Goal: Information Seeking & Learning: Learn about a topic

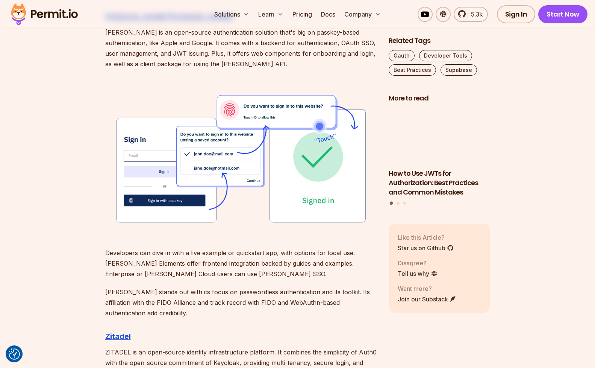
scroll to position [888, 0]
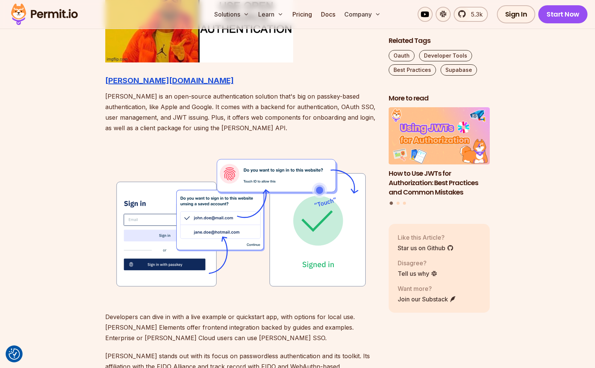
click at [183, 119] on p "[PERSON_NAME] is an open-source authentication solution that's big on passkey-b…" at bounding box center [240, 112] width 271 height 42
click at [200, 110] on p "[PERSON_NAME] is an open-source authentication solution that's big on passkey-b…" at bounding box center [240, 112] width 271 height 42
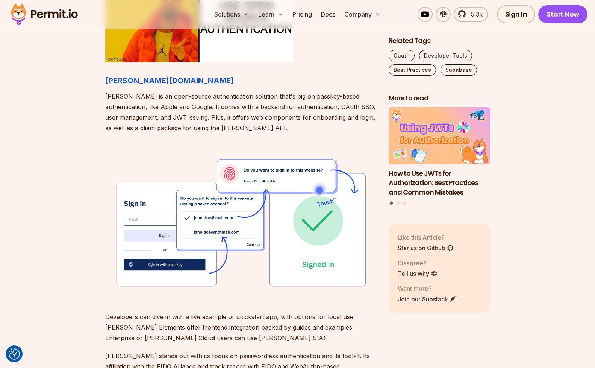
click at [200, 110] on p "[PERSON_NAME] is an open-source authentication solution that's big on passkey-b…" at bounding box center [240, 112] width 271 height 42
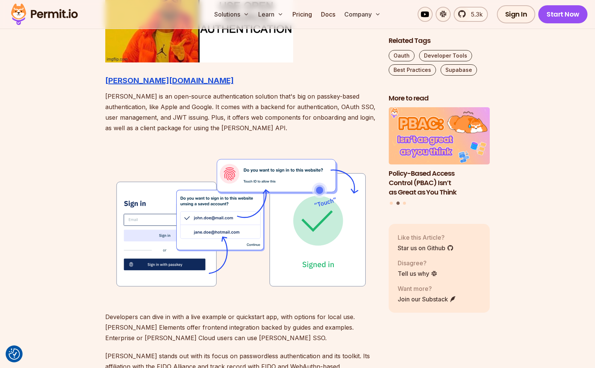
click at [239, 117] on p "[PERSON_NAME] is an open-source authentication solution that's big on passkey-b…" at bounding box center [240, 112] width 271 height 42
click at [240, 117] on p "[PERSON_NAME] is an open-source authentication solution that's big on passkey-b…" at bounding box center [240, 112] width 271 height 42
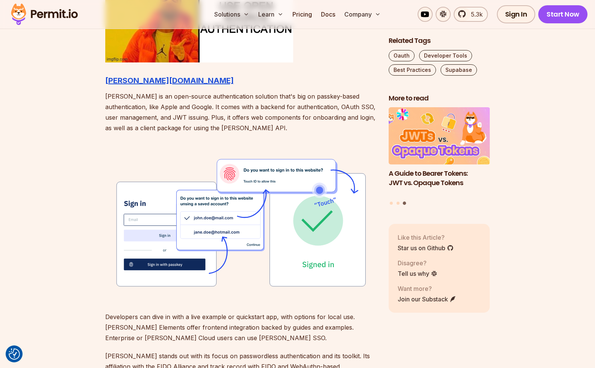
click at [242, 98] on p "[PERSON_NAME] is an open-source authentication solution that's big on passkey-b…" at bounding box center [240, 112] width 271 height 42
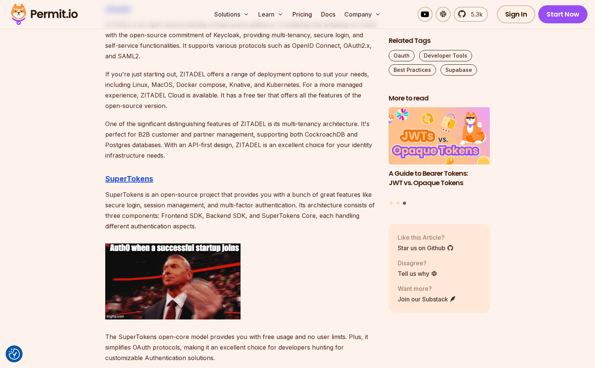
scroll to position [1292, 0]
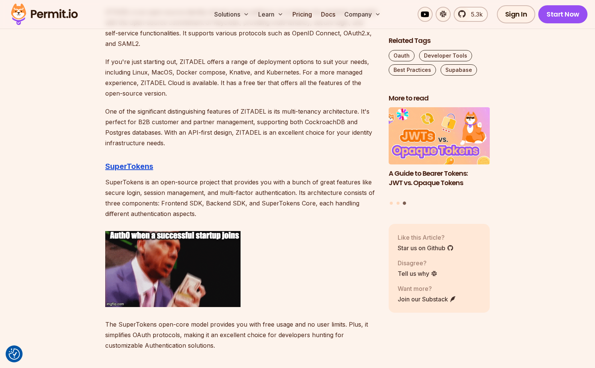
click at [204, 200] on p "SuperTokens is an open-source project that provides you with a bunch of great f…" at bounding box center [240, 198] width 271 height 42
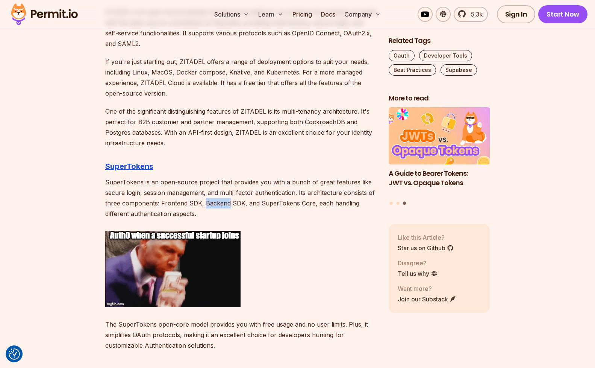
click at [204, 200] on p "SuperTokens is an open-source project that provides you with a bunch of great f…" at bounding box center [240, 198] width 271 height 42
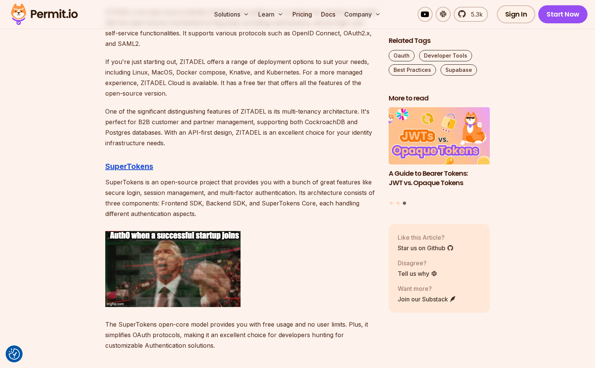
click at [204, 200] on p "SuperTokens is an open-source project that provides you with a bunch of great f…" at bounding box center [240, 198] width 271 height 42
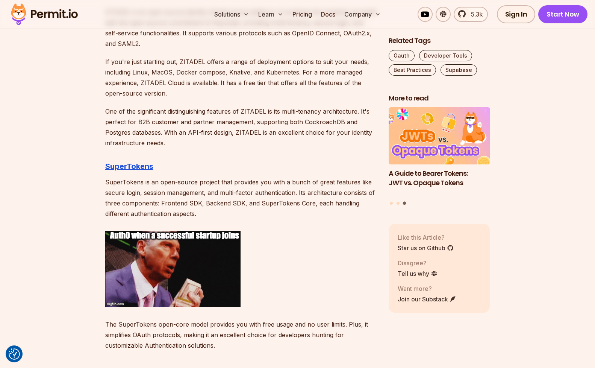
click at [221, 196] on p "SuperTokens is an open-source project that provides you with a bunch of great f…" at bounding box center [240, 198] width 271 height 42
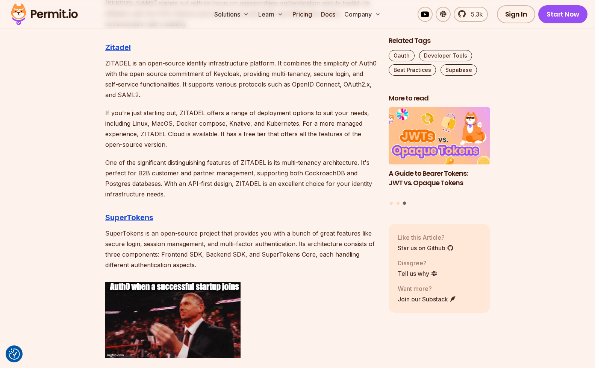
scroll to position [1194, 0]
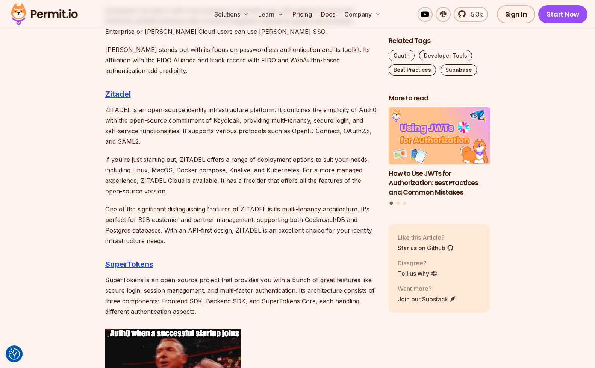
click at [168, 115] on p "ZITADEL is an open-source identity infrastructure platform. It combines the sim…" at bounding box center [240, 125] width 271 height 42
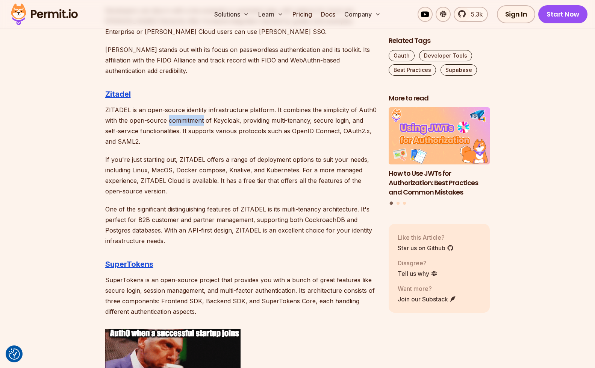
click at [168, 115] on p "ZITADEL is an open-source identity infrastructure platform. It combines the sim…" at bounding box center [240, 125] width 271 height 42
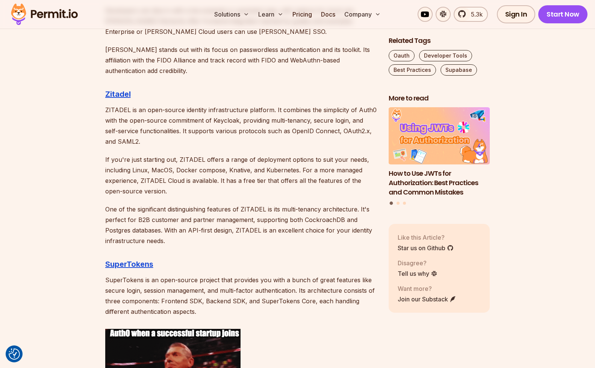
click at [168, 115] on p "ZITADEL is an open-source identity infrastructure platform. It combines the sim…" at bounding box center [240, 125] width 271 height 42
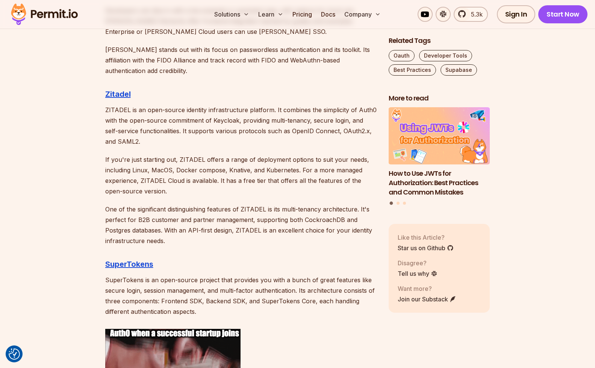
click at [206, 128] on p "ZITADEL is an open-source identity infrastructure platform. It combines the sim…" at bounding box center [240, 125] width 271 height 42
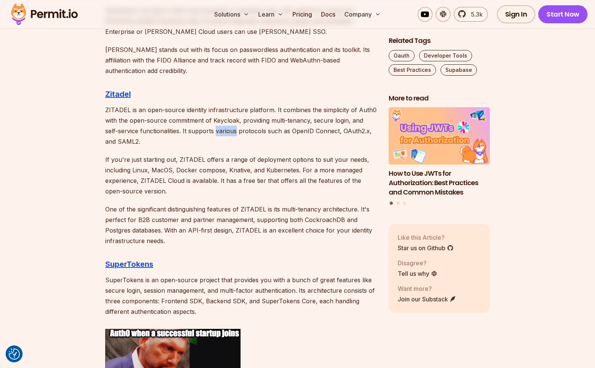
drag, startPoint x: 206, startPoint y: 128, endPoint x: 194, endPoint y: 109, distance: 22.4
click at [195, 111] on p "ZITADEL is an open-source identity infrastructure platform. It combines the sim…" at bounding box center [240, 125] width 271 height 42
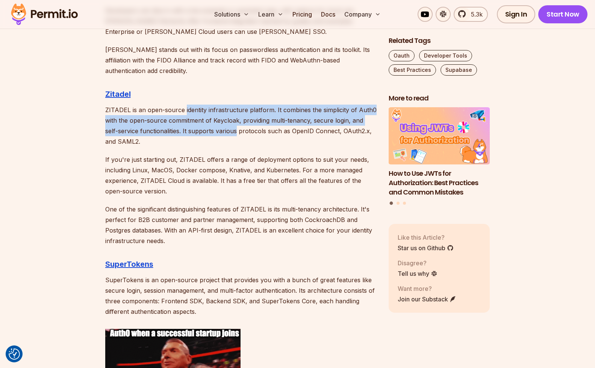
click at [194, 109] on p "ZITADEL is an open-source identity infrastructure platform. It combines the sim…" at bounding box center [240, 125] width 271 height 42
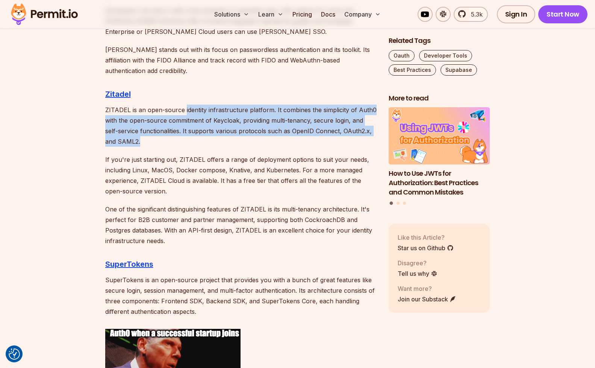
drag, startPoint x: 194, startPoint y: 109, endPoint x: 235, endPoint y: 161, distance: 66.7
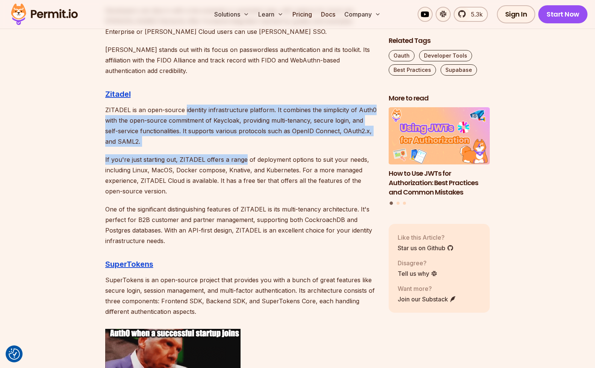
click at [235, 161] on p "If you're just starting out, ZITADEL offers a range of deployment options to su…" at bounding box center [240, 175] width 271 height 42
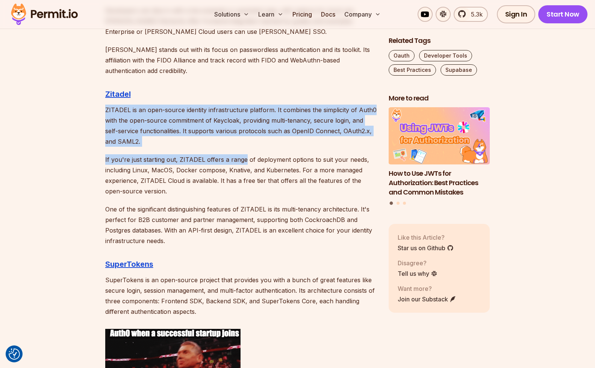
drag, startPoint x: 235, startPoint y: 161, endPoint x: 221, endPoint y: 88, distance: 75.1
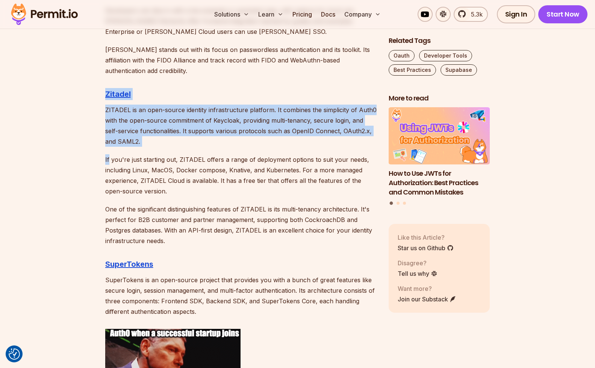
drag, startPoint x: 221, startPoint y: 88, endPoint x: 241, endPoint y: 162, distance: 76.9
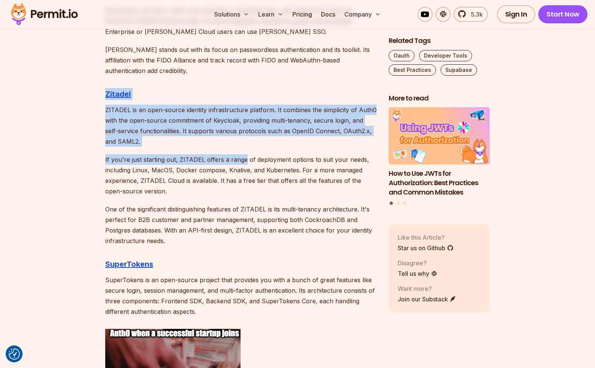
click at [241, 162] on p "If you're just starting out, ZITADEL offers a range of deployment options to su…" at bounding box center [240, 175] width 271 height 42
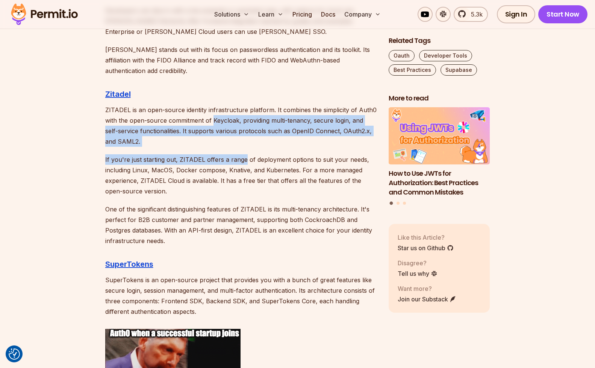
drag, startPoint x: 241, startPoint y: 162, endPoint x: 223, endPoint y: 112, distance: 52.8
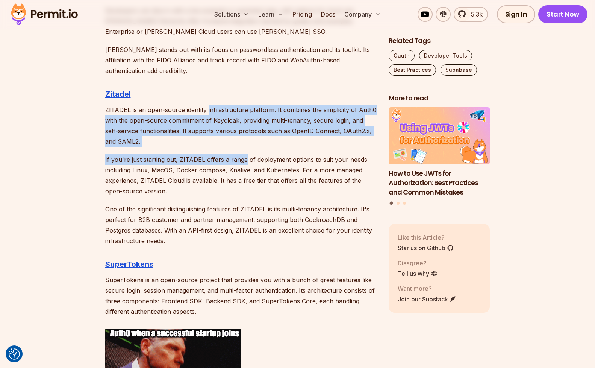
click at [223, 112] on p "ZITADEL is an open-source identity infrastructure platform. It combines the sim…" at bounding box center [240, 125] width 271 height 42
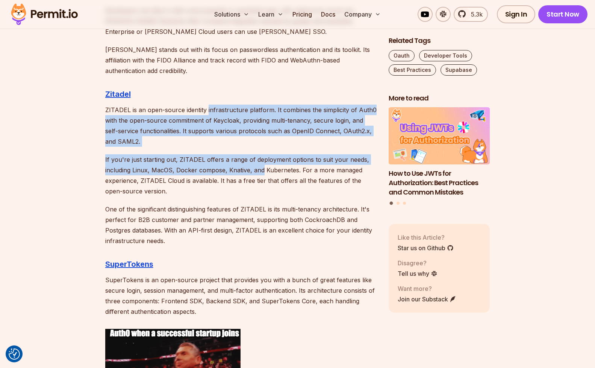
drag, startPoint x: 223, startPoint y: 112, endPoint x: 254, endPoint y: 175, distance: 69.7
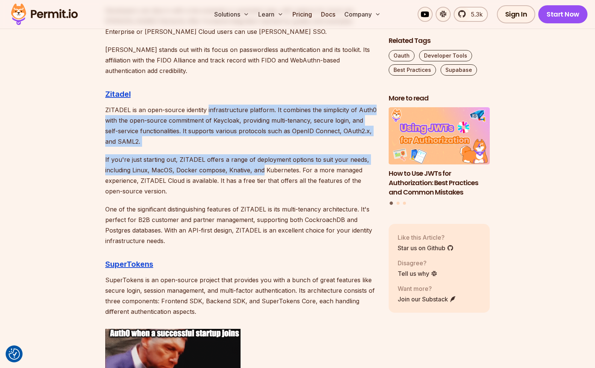
click at [254, 175] on p "If you're just starting out, ZITADEL offers a range of deployment options to su…" at bounding box center [240, 175] width 271 height 42
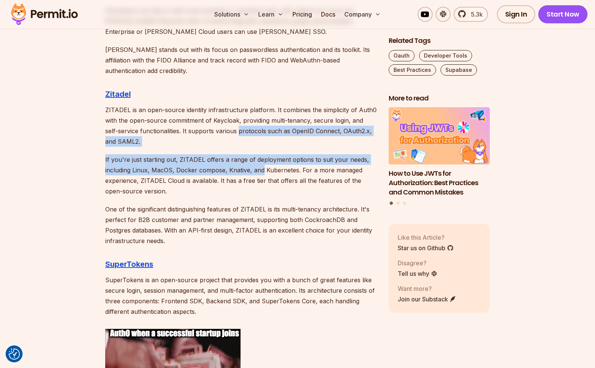
drag, startPoint x: 254, startPoint y: 175, endPoint x: 239, endPoint y: 124, distance: 52.3
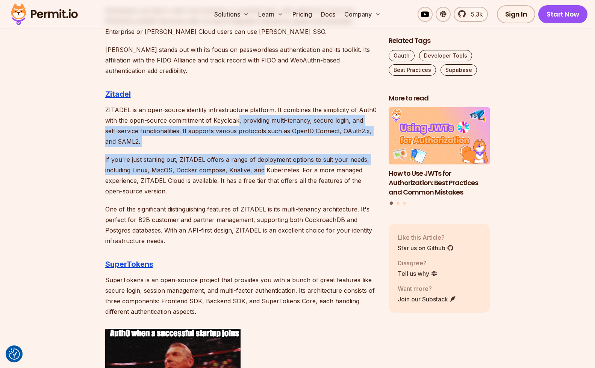
click at [239, 124] on p "ZITADEL is an open-source identity infrastructure platform. It combines the sim…" at bounding box center [240, 125] width 271 height 42
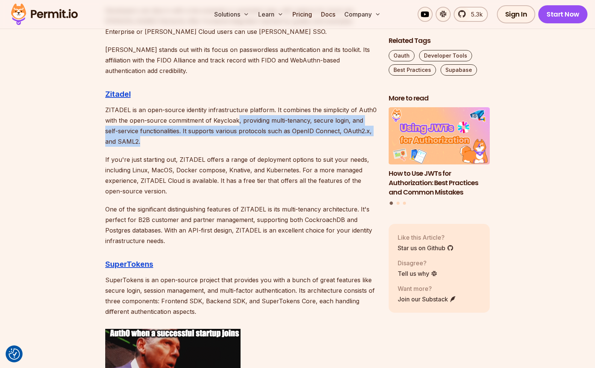
drag, startPoint x: 239, startPoint y: 124, endPoint x: 266, endPoint y: 159, distance: 43.7
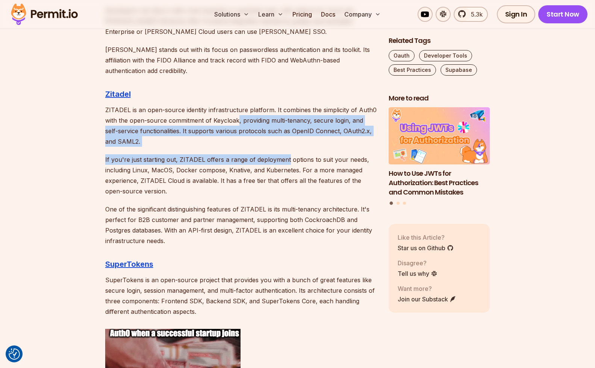
click at [266, 159] on p "If you're just starting out, ZITADEL offers a range of deployment options to su…" at bounding box center [240, 175] width 271 height 42
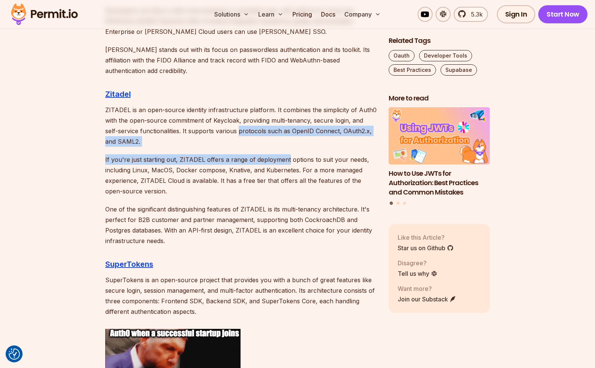
drag, startPoint x: 266, startPoint y: 159, endPoint x: 242, endPoint y: 105, distance: 59.2
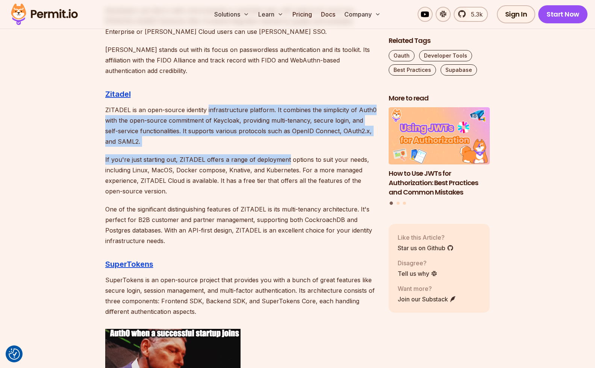
click at [242, 105] on p "ZITADEL is an open-source identity infrastructure platform. It combines the sim…" at bounding box center [240, 125] width 271 height 42
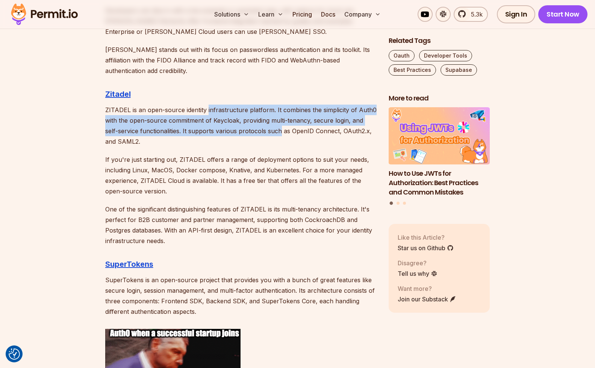
drag, startPoint x: 242, startPoint y: 105, endPoint x: 287, endPoint y: 163, distance: 74.1
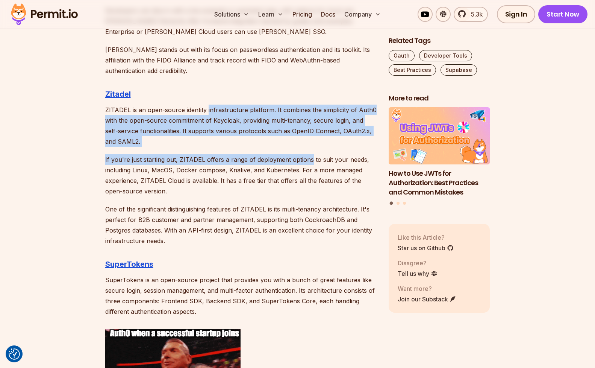
click at [287, 163] on p "If you're just starting out, ZITADEL offers a range of deployment options to su…" at bounding box center [240, 175] width 271 height 42
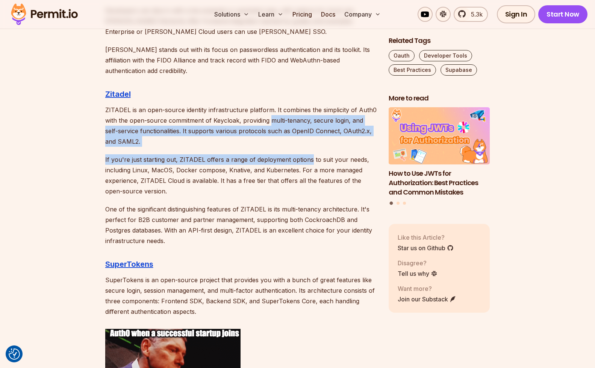
drag, startPoint x: 287, startPoint y: 163, endPoint x: 272, endPoint y: 119, distance: 47.1
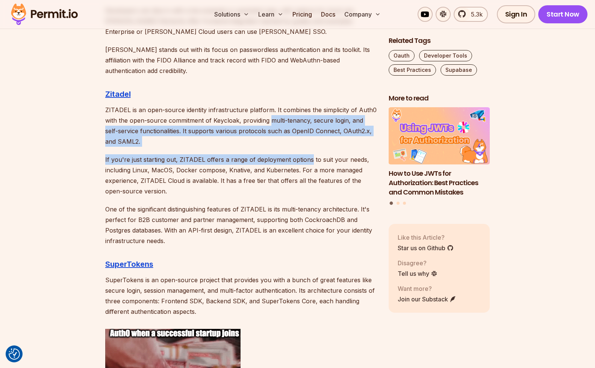
click at [272, 119] on p "ZITADEL is an open-source identity infrastructure platform. It combines the sim…" at bounding box center [240, 125] width 271 height 42
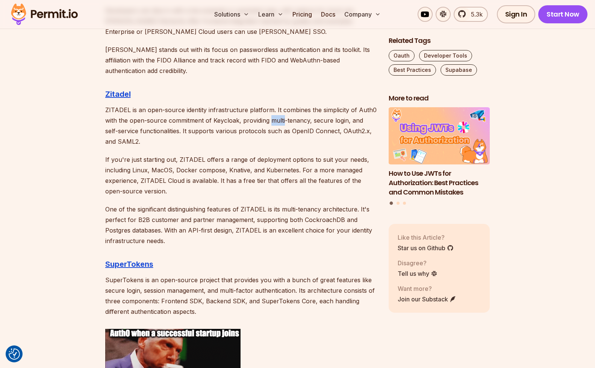
click at [272, 119] on p "ZITADEL is an open-source identity infrastructure platform. It combines the sim…" at bounding box center [240, 125] width 271 height 42
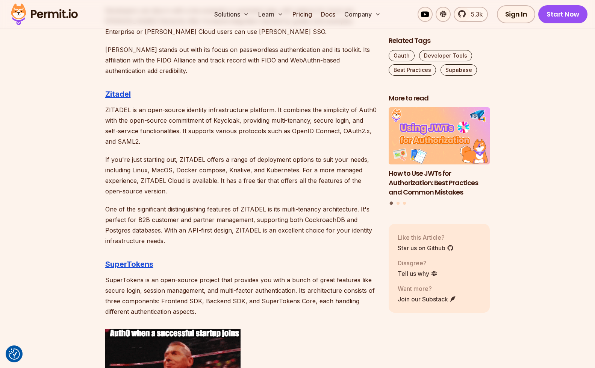
drag, startPoint x: 272, startPoint y: 119, endPoint x: 283, endPoint y: 130, distance: 16.2
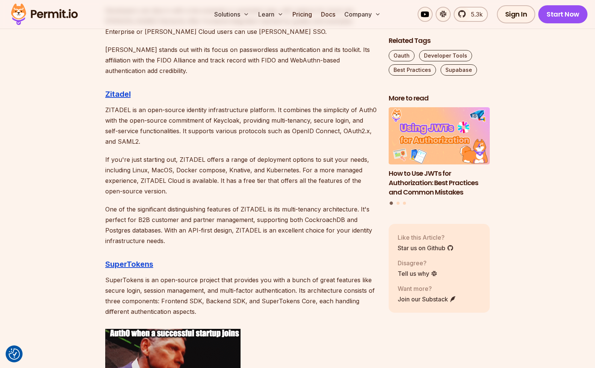
click at [283, 130] on p "ZITADEL is an open-source identity infrastructure platform. It combines the sim…" at bounding box center [240, 125] width 271 height 42
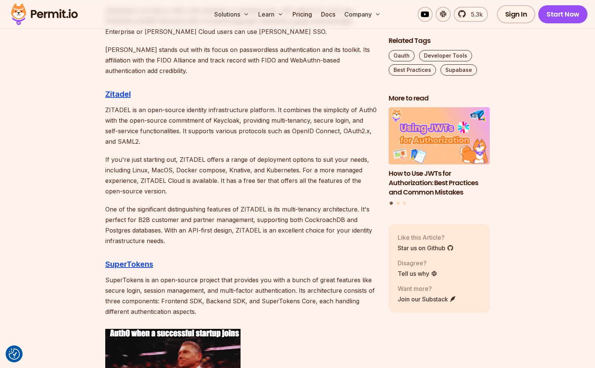
click at [283, 130] on p "ZITADEL is an open-source identity infrastructure platform. It combines the sim…" at bounding box center [240, 125] width 271 height 42
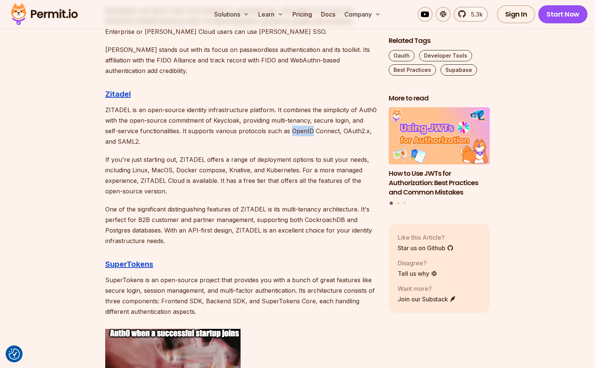
drag, startPoint x: 283, startPoint y: 130, endPoint x: 279, endPoint y: 114, distance: 16.7
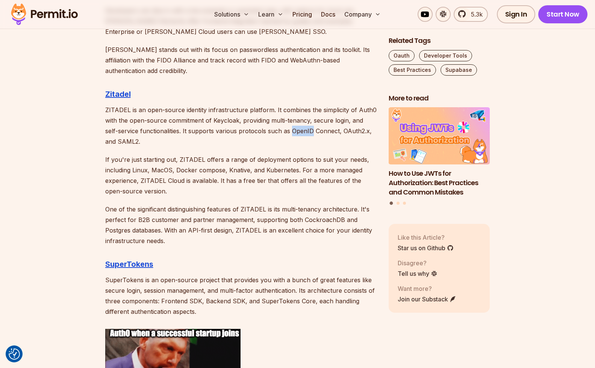
click at [279, 114] on p "ZITADEL is an open-source identity infrastructure platform. It combines the sim…" at bounding box center [240, 125] width 271 height 42
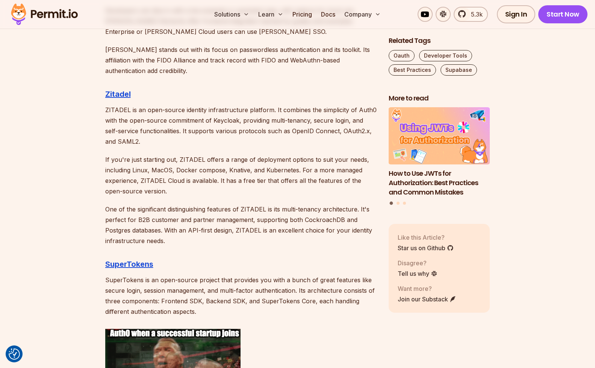
click at [279, 113] on p "ZITADEL is an open-source identity infrastructure platform. It combines the sim…" at bounding box center [240, 125] width 271 height 42
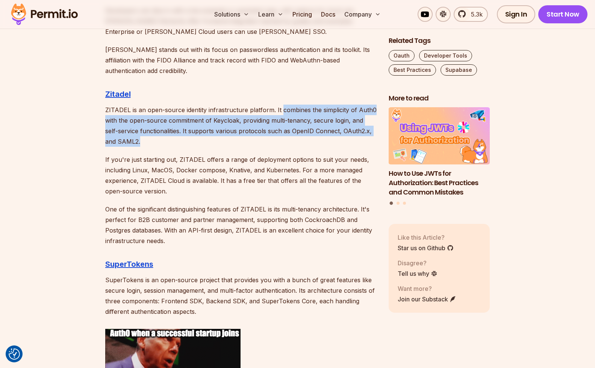
drag, startPoint x: 279, startPoint y: 113, endPoint x: 279, endPoint y: 150, distance: 37.6
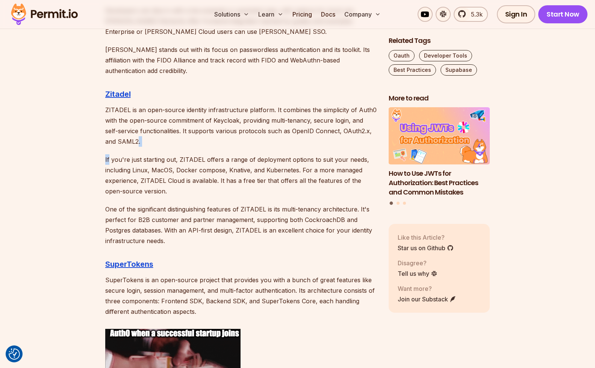
drag, startPoint x: 279, startPoint y: 150, endPoint x: 234, endPoint y: 106, distance: 63.2
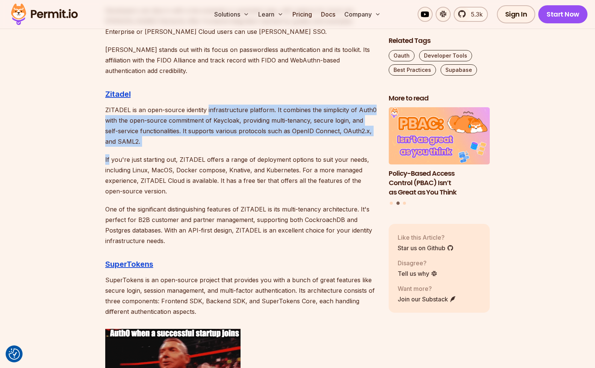
click at [234, 106] on p "ZITADEL is an open-source identity infrastructure platform. It combines the sim…" at bounding box center [240, 125] width 271 height 42
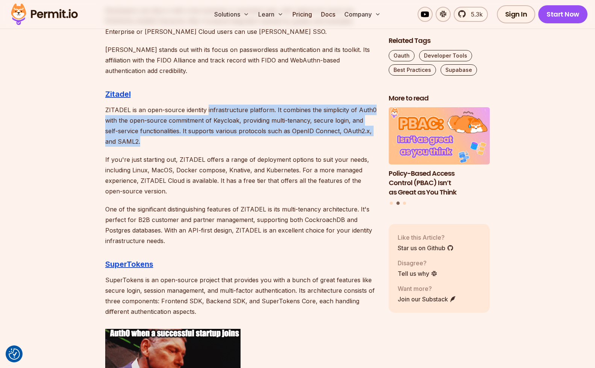
drag, startPoint x: 234, startPoint y: 106, endPoint x: 250, endPoint y: 138, distance: 36.1
click at [250, 138] on p "ZITADEL is an open-source identity infrastructure platform. It combines the sim…" at bounding box center [240, 125] width 271 height 42
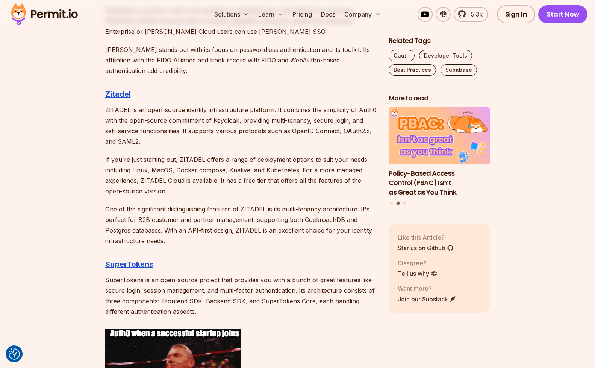
click at [250, 138] on p "ZITADEL is an open-source identity infrastructure platform. It combines the sim…" at bounding box center [240, 125] width 271 height 42
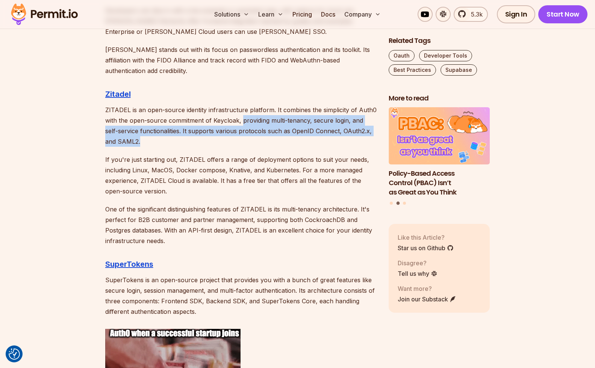
drag, startPoint x: 250, startPoint y: 138, endPoint x: 247, endPoint y: 110, distance: 28.4
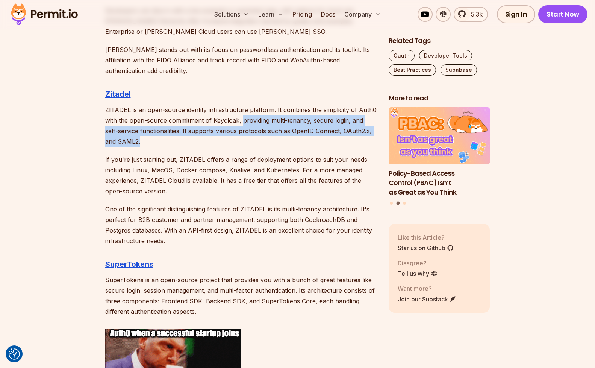
click at [247, 111] on p "ZITADEL is an open-source identity infrastructure platform. It combines the sim…" at bounding box center [240, 125] width 271 height 42
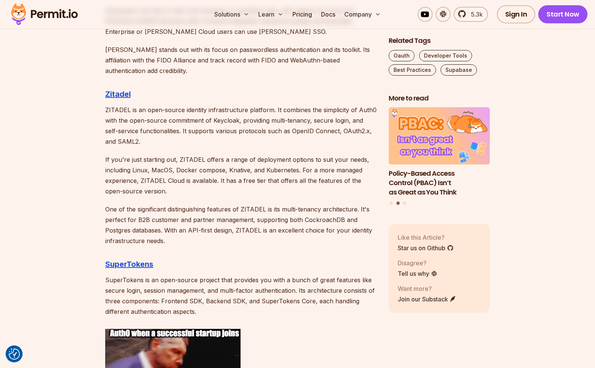
click at [247, 110] on p "ZITADEL is an open-source identity infrastructure platform. It combines the sim…" at bounding box center [240, 125] width 271 height 42
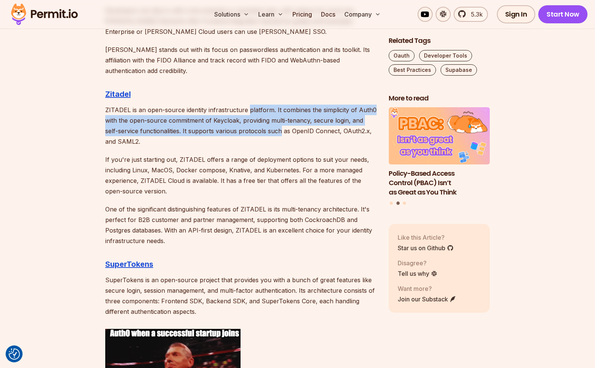
drag, startPoint x: 247, startPoint y: 110, endPoint x: 258, endPoint y: 135, distance: 27.6
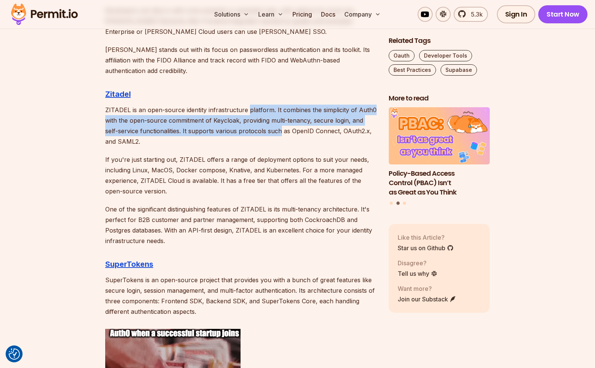
click at [258, 135] on p "ZITADEL is an open-source identity infrastructure platform. It combines the sim…" at bounding box center [240, 125] width 271 height 42
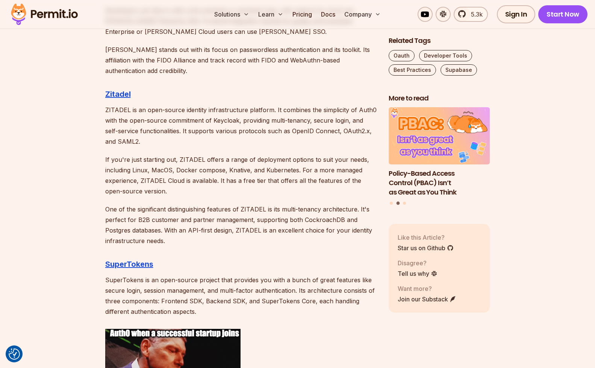
click at [258, 135] on p "ZITADEL is an open-source identity infrastructure platform. It combines the sim…" at bounding box center [240, 125] width 271 height 42
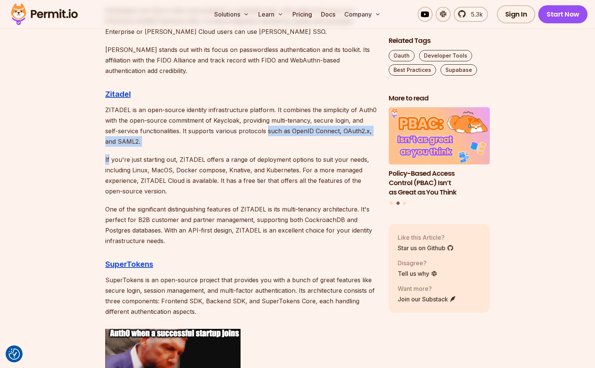
drag, startPoint x: 258, startPoint y: 135, endPoint x: 260, endPoint y: 159, distance: 23.4
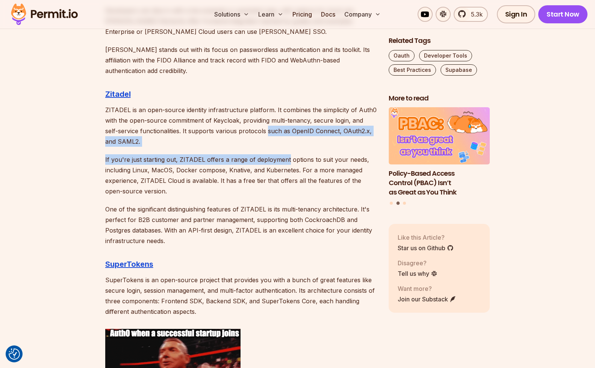
click at [260, 159] on p "If you're just starting out, ZITADEL offers a range of deployment options to su…" at bounding box center [240, 175] width 271 height 42
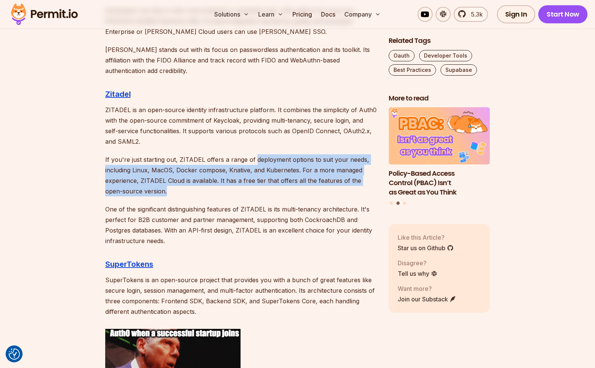
drag, startPoint x: 260, startPoint y: 159, endPoint x: 260, endPoint y: 197, distance: 38.3
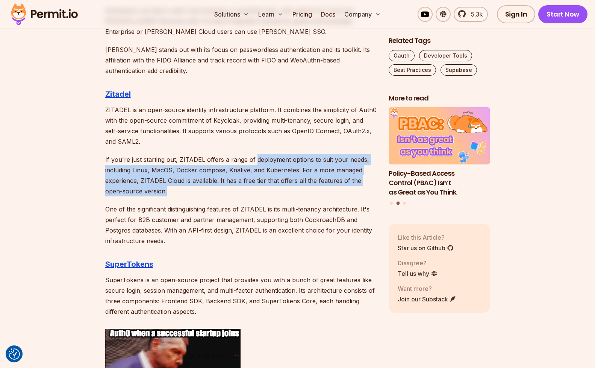
drag, startPoint x: 260, startPoint y: 197, endPoint x: 252, endPoint y: 162, distance: 35.8
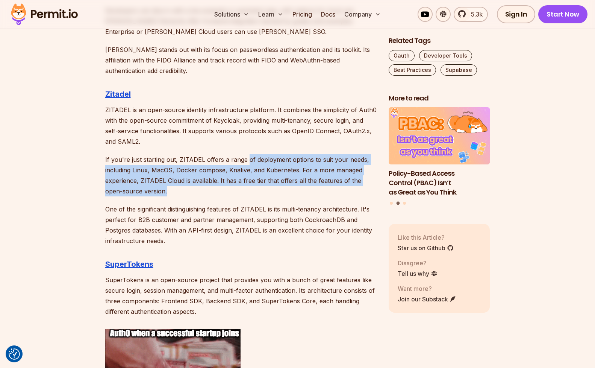
click at [252, 162] on p "If you're just starting out, ZITADEL offers a range of deployment options to su…" at bounding box center [240, 175] width 271 height 42
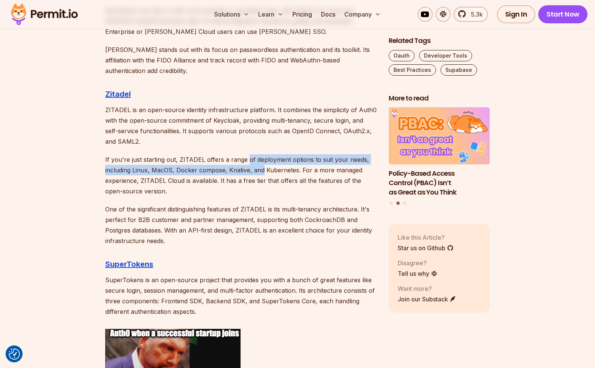
drag, startPoint x: 252, startPoint y: 162, endPoint x: 252, endPoint y: 189, distance: 27.1
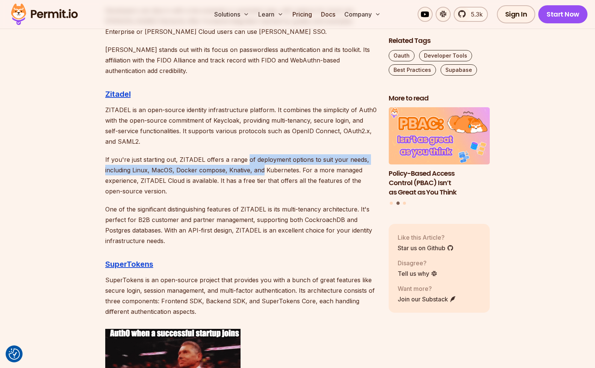
click at [252, 189] on p "If you're just starting out, ZITADEL offers a range of deployment options to su…" at bounding box center [240, 175] width 271 height 42
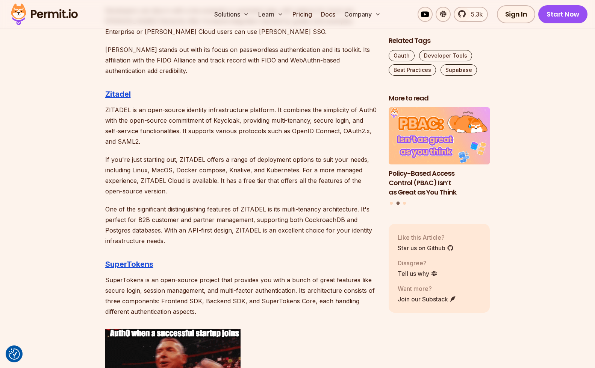
click at [252, 191] on p "If you're just starting out, ZITADEL offers a range of deployment options to su…" at bounding box center [240, 175] width 271 height 42
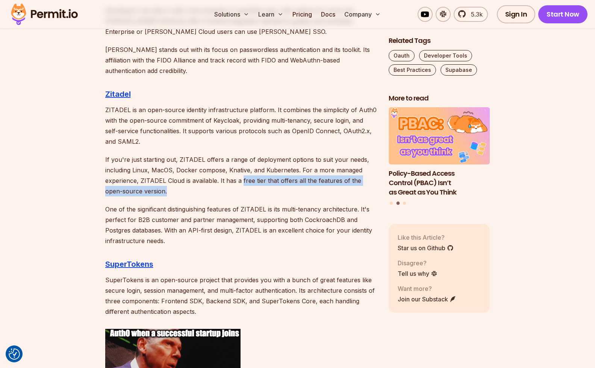
drag, startPoint x: 252, startPoint y: 191, endPoint x: 252, endPoint y: 168, distance: 22.5
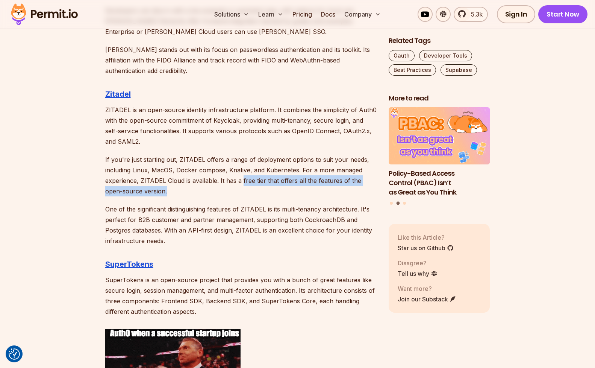
click at [252, 168] on p "If you're just starting out, ZITADEL offers a range of deployment options to su…" at bounding box center [240, 175] width 271 height 42
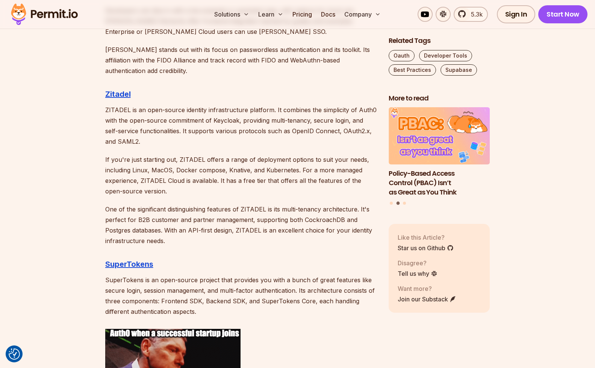
click at [252, 168] on p "If you're just starting out, ZITADEL offers a range of deployment options to su…" at bounding box center [240, 175] width 271 height 42
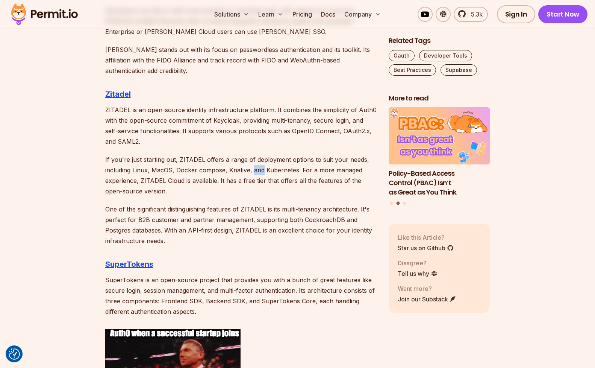
drag, startPoint x: 252, startPoint y: 168, endPoint x: 267, endPoint y: 204, distance: 39.1
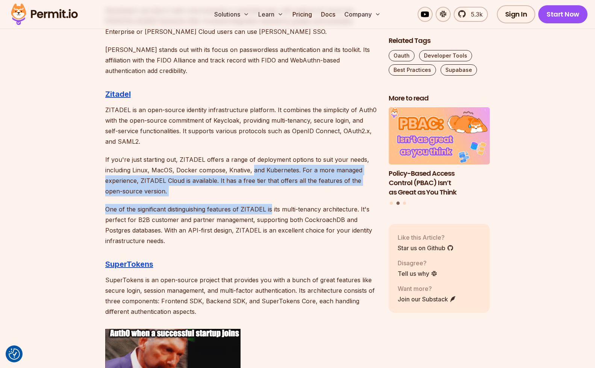
click at [267, 204] on p "One of the significant distinguishing features of ZITADEL is its multi-tenancy …" at bounding box center [240, 225] width 271 height 42
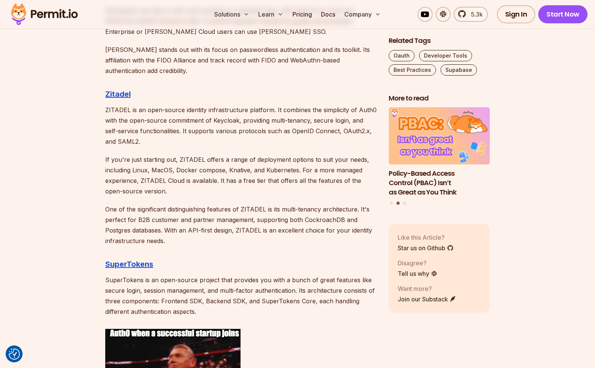
drag, startPoint x: 267, startPoint y: 198, endPoint x: 267, endPoint y: 172, distance: 26.3
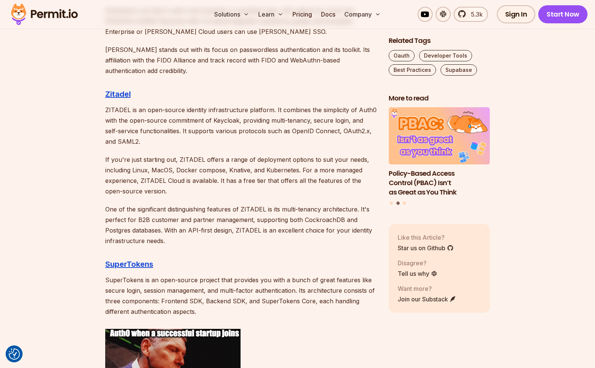
click at [267, 172] on p "If you're just starting out, ZITADEL offers a range of deployment options to su…" at bounding box center [240, 175] width 271 height 42
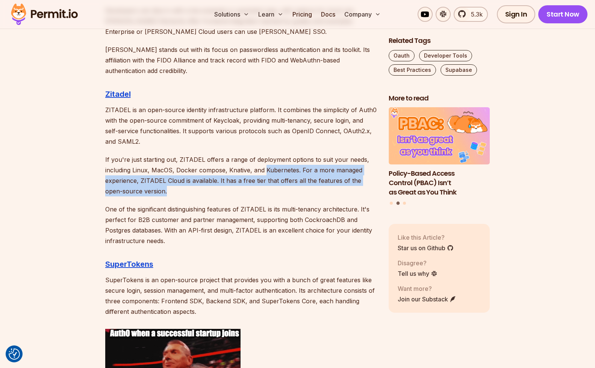
drag, startPoint x: 267, startPoint y: 172, endPoint x: 280, endPoint y: 201, distance: 32.0
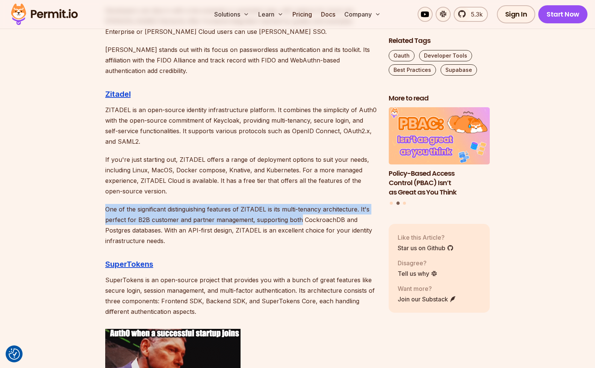
drag, startPoint x: 280, startPoint y: 199, endPoint x: 298, endPoint y: 217, distance: 25.5
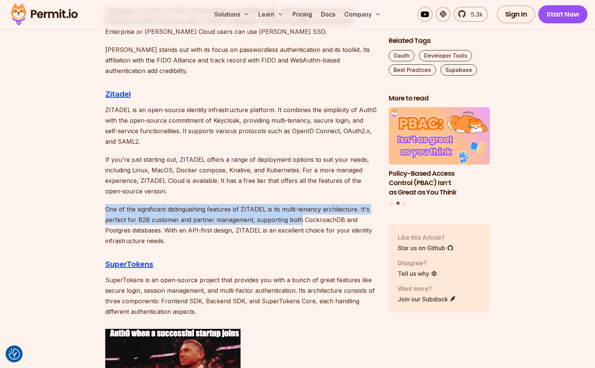
click at [298, 217] on p "One of the significant distinguishing features of ZITADEL is its multi-tenancy …" at bounding box center [240, 225] width 271 height 42
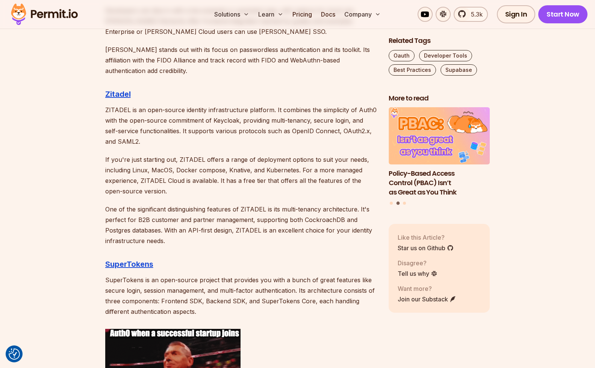
scroll to position [1293, 0]
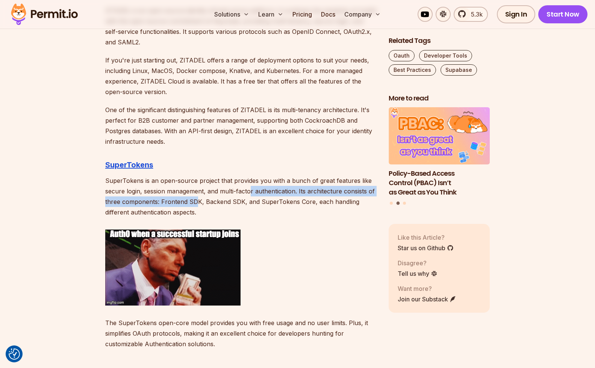
drag, startPoint x: 196, startPoint y: 198, endPoint x: 277, endPoint y: 173, distance: 84.6
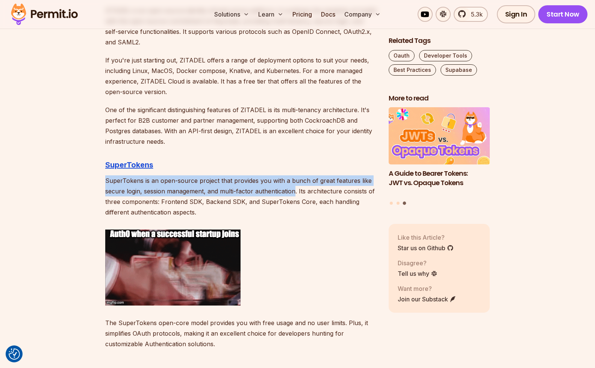
drag, startPoint x: 277, startPoint y: 173, endPoint x: 253, endPoint y: 203, distance: 37.7
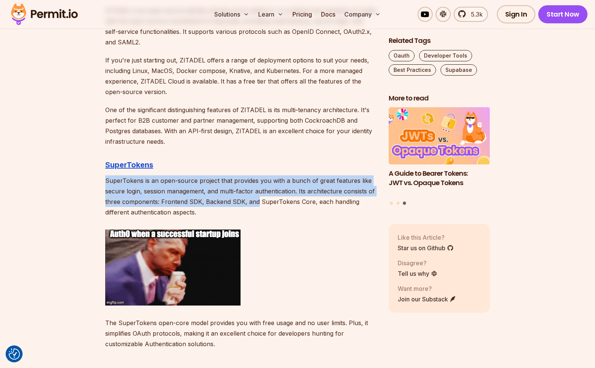
click at [253, 203] on p "SuperTokens is an open-source project that provides you with a bunch of great f…" at bounding box center [240, 196] width 271 height 42
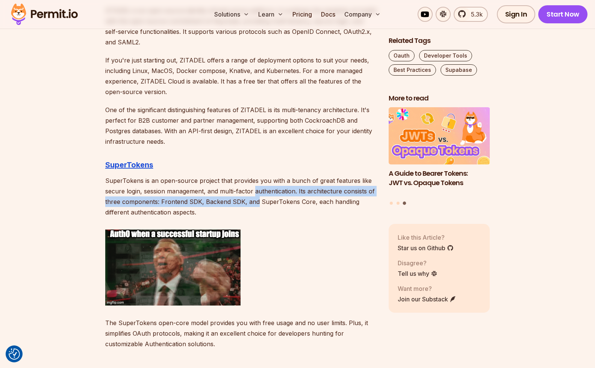
drag, startPoint x: 253, startPoint y: 203, endPoint x: 256, endPoint y: 180, distance: 23.1
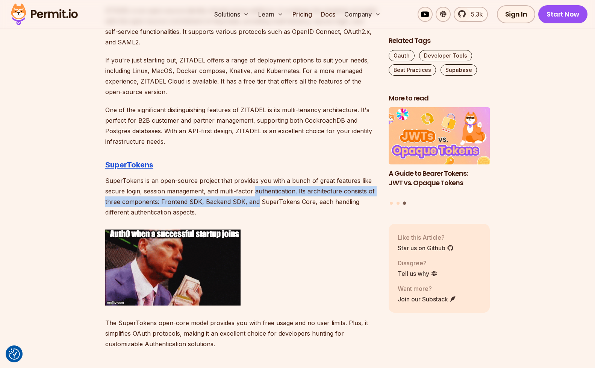
click at [255, 191] on p "SuperTokens is an open-source project that provides you with a bunch of great f…" at bounding box center [240, 196] width 271 height 42
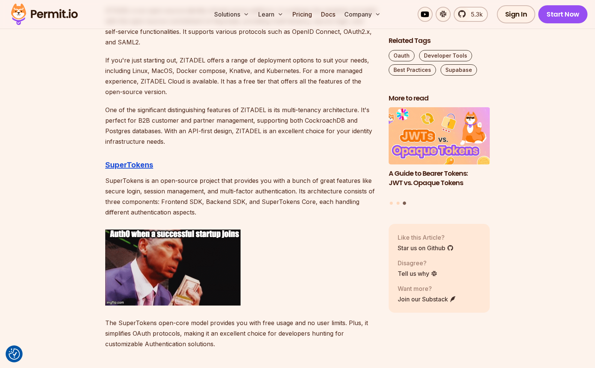
click at [256, 180] on p "SuperTokens is an open-source project that provides you with a bunch of great f…" at bounding box center [240, 196] width 271 height 42
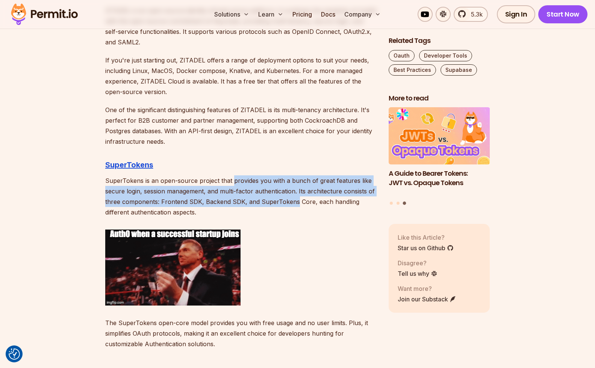
drag
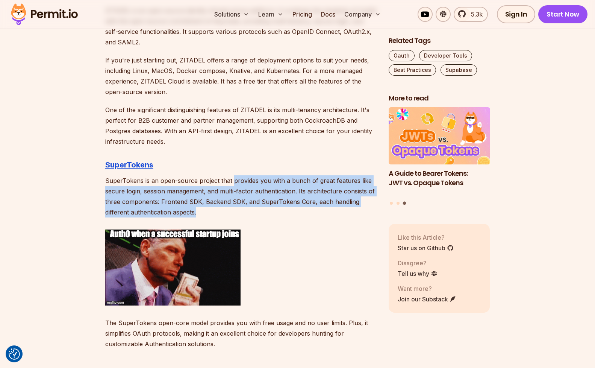
click at [261, 213] on p "SuperTokens is an open-source project that provides you with a bunch of great f…" at bounding box center [240, 196] width 271 height 42
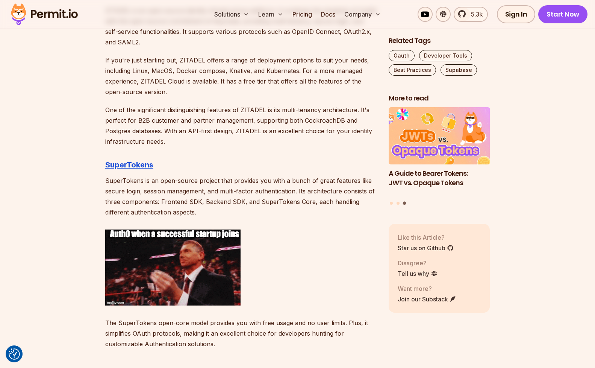
click at [261, 213] on p "SuperTokens is an open-source project that provides you with a bunch of great f…" at bounding box center [240, 196] width 271 height 42
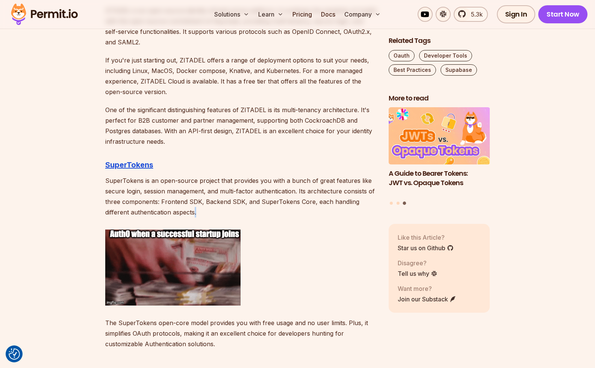
click at [224, 199] on p "SuperTokens is an open-source project that provides you with a bunch of great f…" at bounding box center [240, 196] width 271 height 42
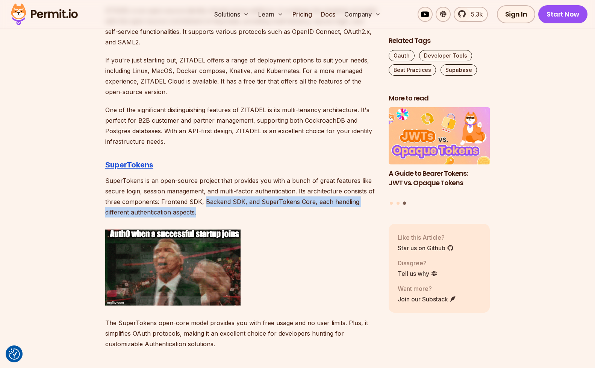
click at [224, 199] on p "SuperTokens is an open-source project that provides you with a bunch of great f…" at bounding box center [240, 196] width 271 height 42
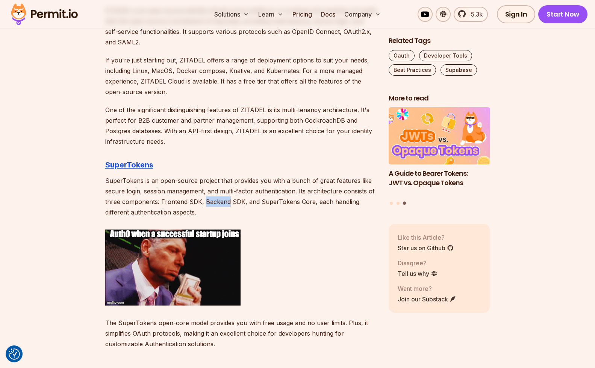
click at [224, 199] on p "SuperTokens is an open-source project that provides you with a bunch of great f…" at bounding box center [240, 196] width 271 height 42
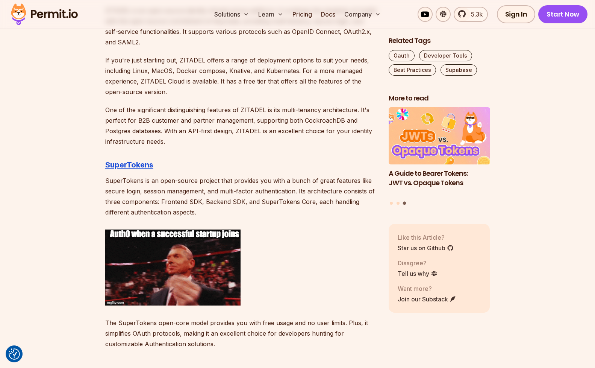
click at [221, 195] on p "SuperTokens is an open-source project that provides you with a bunch of great f…" at bounding box center [240, 196] width 271 height 42
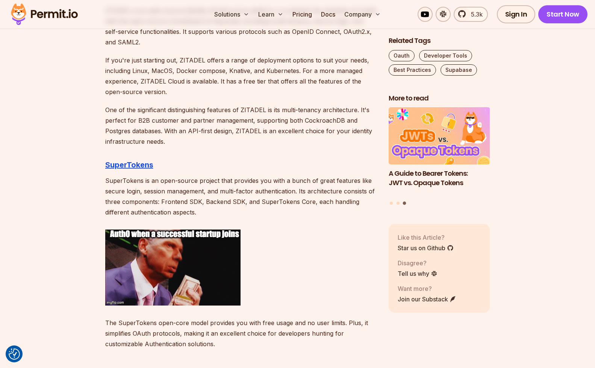
click at [221, 194] on p "SuperTokens is an open-source project that provides you with a bunch of great f…" at bounding box center [240, 196] width 271 height 42
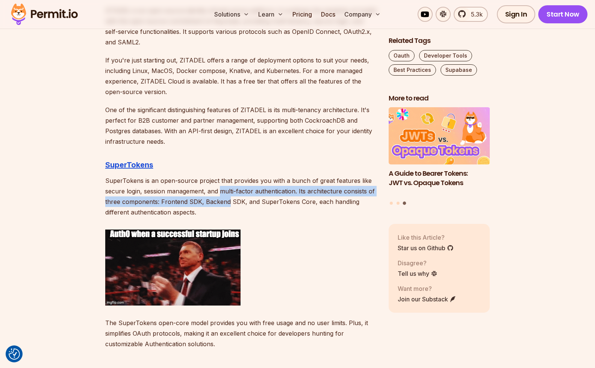
click at [224, 200] on p "SuperTokens is an open-source project that provides you with a bunch of great f…" at bounding box center [240, 196] width 271 height 42
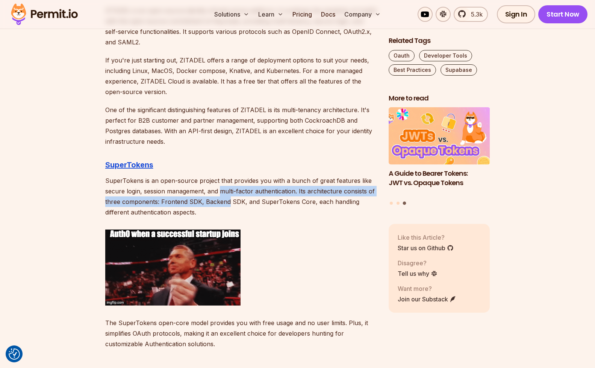
click at [224, 200] on p "SuperTokens is an open-source project that provides you with a bunch of great f…" at bounding box center [240, 196] width 271 height 42
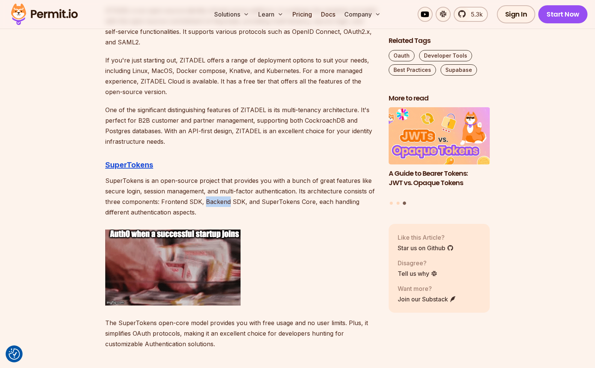
click at [224, 194] on p "SuperTokens is an open-source project that provides you with a bunch of great f…" at bounding box center [240, 196] width 271 height 42
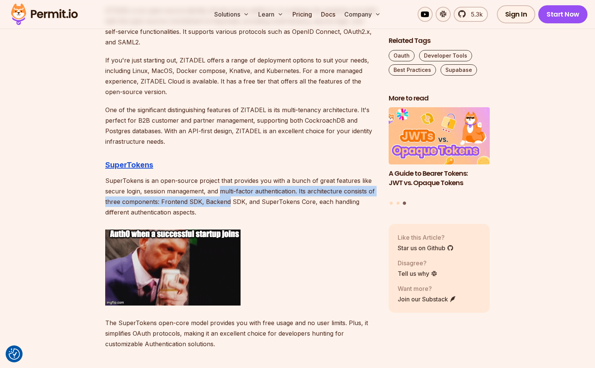
click at [224, 188] on p "SuperTokens is an open-source project that provides you with a bunch of great f…" at bounding box center [240, 196] width 271 height 42
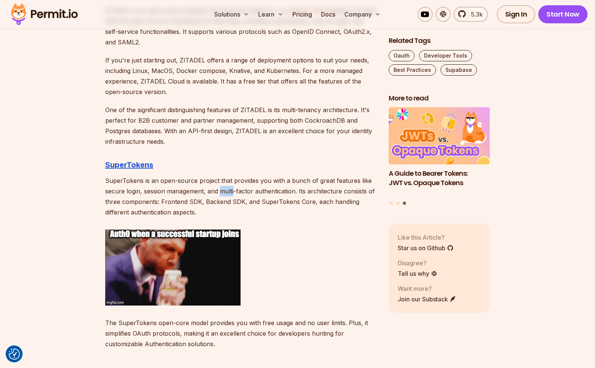
click at [227, 196] on p "SuperTokens is an open-source project that provides you with a bunch of great f…" at bounding box center [240, 196] width 271 height 42
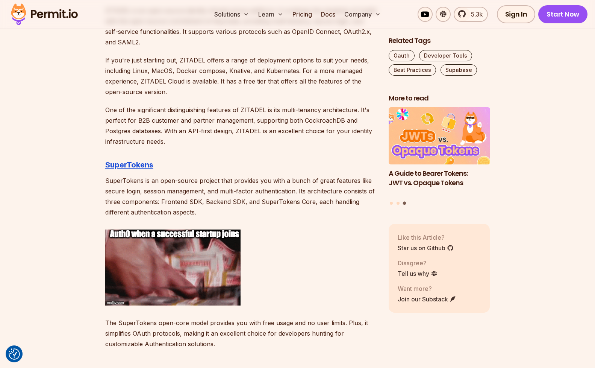
click at [227, 196] on p "SuperTokens is an open-source project that provides you with a bunch of great f…" at bounding box center [240, 196] width 271 height 42
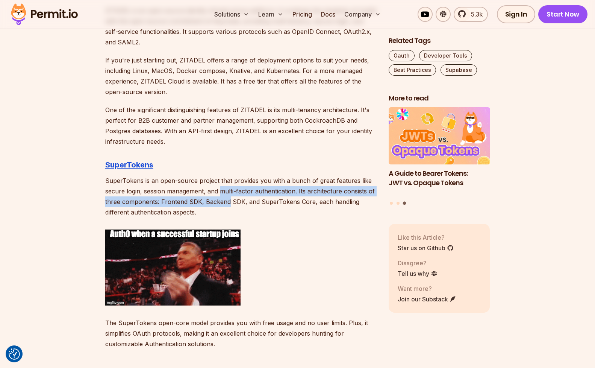
click at [221, 189] on p "SuperTokens is an open-source project that provides you with a bunch of great f…" at bounding box center [240, 196] width 271 height 42
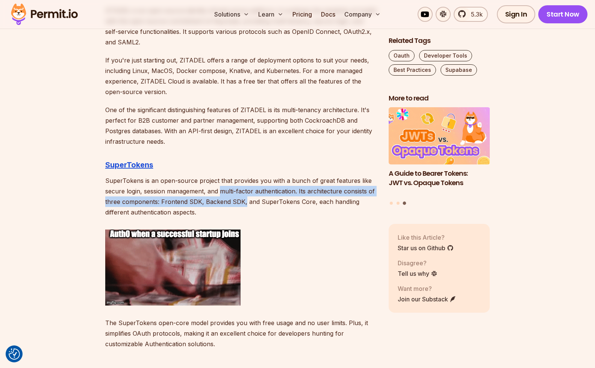
click at [244, 198] on p "SuperTokens is an open-source project that provides you with a bunch of great f…" at bounding box center [240, 196] width 271 height 42
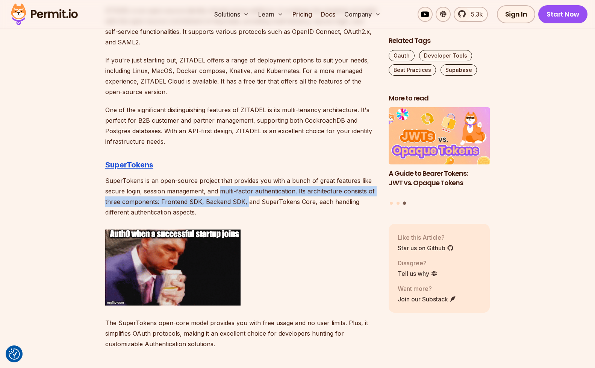
click at [244, 198] on p "SuperTokens is an open-source project that provides you with a bunch of great f…" at bounding box center [240, 196] width 271 height 42
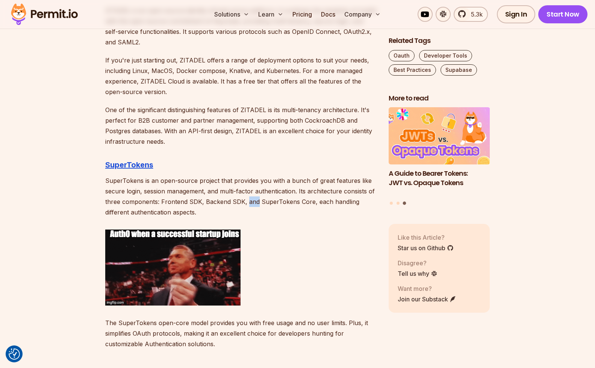
click at [244, 198] on p "SuperTokens is an open-source project that provides you with a bunch of great f…" at bounding box center [240, 196] width 271 height 42
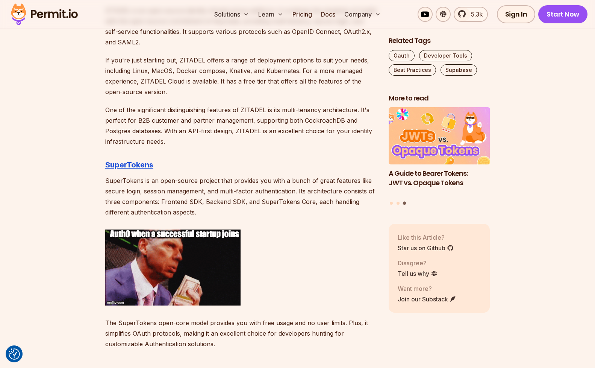
click at [244, 198] on p "SuperTokens is an open-source project that provides you with a bunch of great f…" at bounding box center [240, 196] width 271 height 42
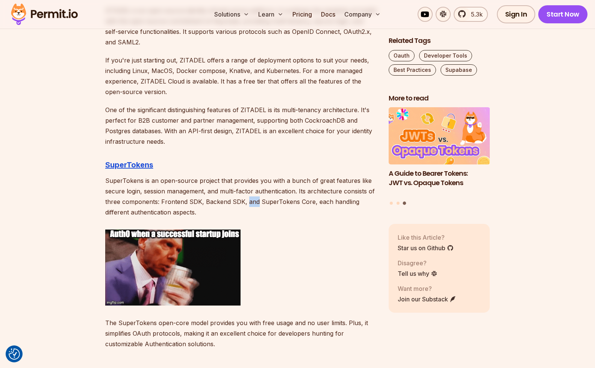
click at [244, 198] on p "SuperTokens is an open-source project that provides you with a bunch of great f…" at bounding box center [240, 196] width 271 height 42
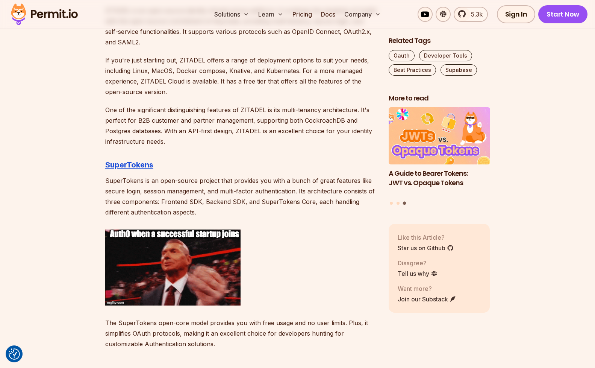
click at [244, 198] on p "SuperTokens is an open-source project that provides you with a bunch of great f…" at bounding box center [240, 196] width 271 height 42
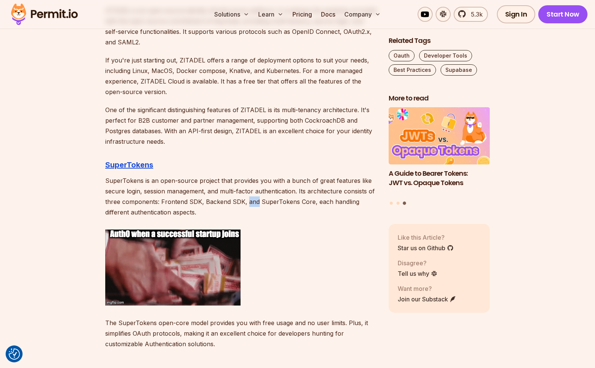
click at [244, 198] on p "SuperTokens is an open-source project that provides you with a bunch of great f…" at bounding box center [240, 196] width 271 height 42
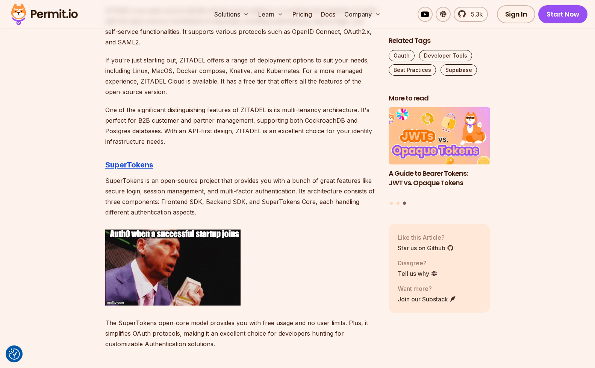
click at [266, 198] on p "SuperTokens is an open-source project that provides you with a bunch of great f…" at bounding box center [240, 196] width 271 height 42
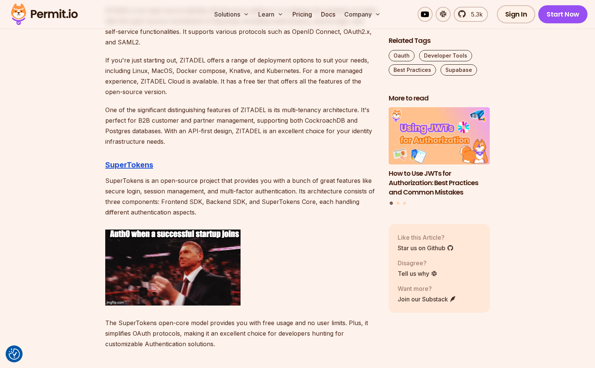
click at [267, 198] on p "SuperTokens is an open-source project that provides you with a bunch of great f…" at bounding box center [240, 196] width 271 height 42
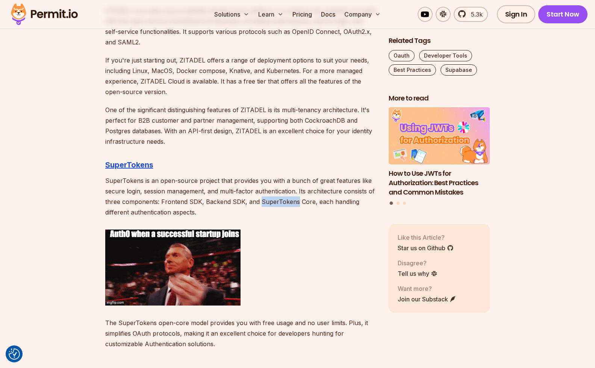
click at [267, 198] on p "SuperTokens is an open-source project that provides you with a bunch of great f…" at bounding box center [240, 196] width 271 height 42
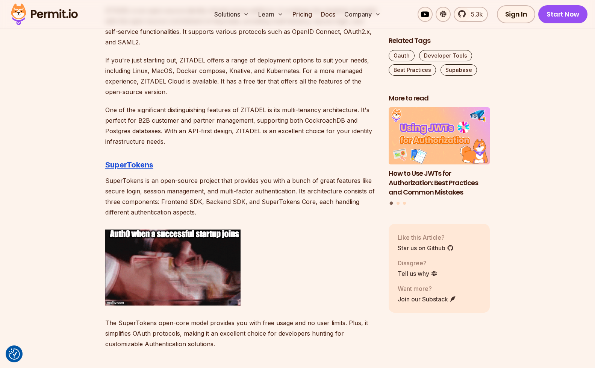
click at [193, 198] on p "SuperTokens is an open-source project that provides you with a bunch of great f…" at bounding box center [240, 196] width 271 height 42
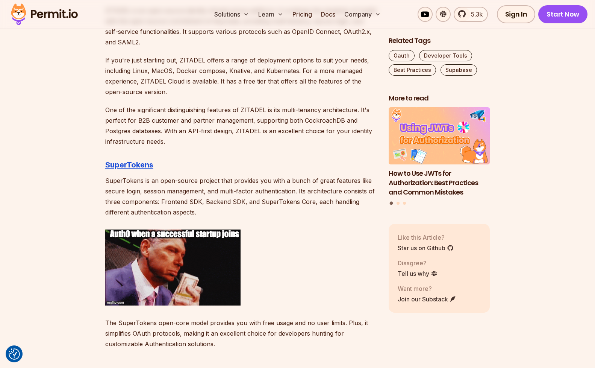
click at [193, 198] on p "SuperTokens is an open-source project that provides you with a bunch of great f…" at bounding box center [240, 196] width 271 height 42
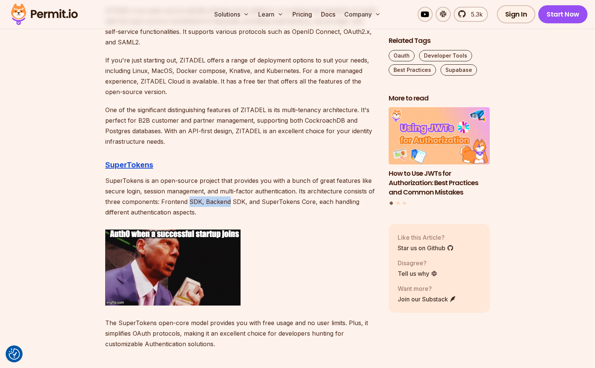
click at [232, 198] on p "SuperTokens is an open-source project that provides you with a bunch of great f…" at bounding box center [240, 196] width 271 height 42
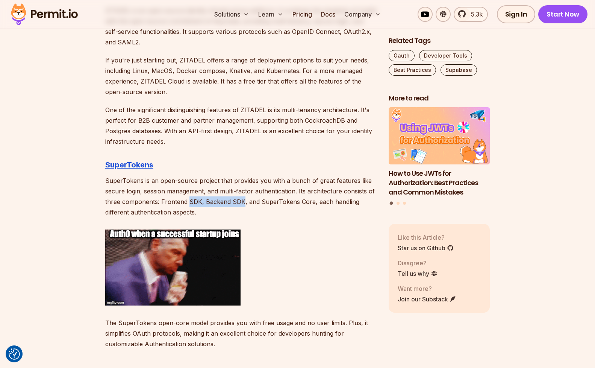
click at [233, 198] on p "SuperTokens is an open-source project that provides you with a bunch of great f…" at bounding box center [240, 196] width 271 height 42
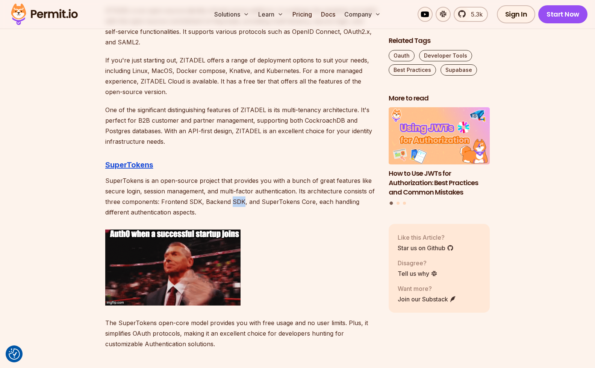
click at [233, 198] on p "SuperTokens is an open-source project that provides you with a bunch of great f…" at bounding box center [240, 196] width 271 height 42
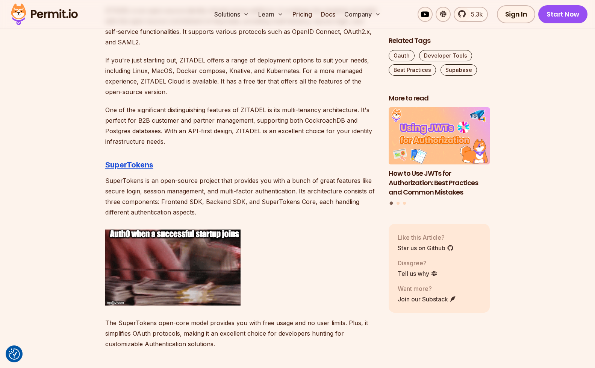
click at [233, 198] on p "SuperTokens is an open-source project that provides you with a bunch of great f…" at bounding box center [240, 196] width 271 height 42
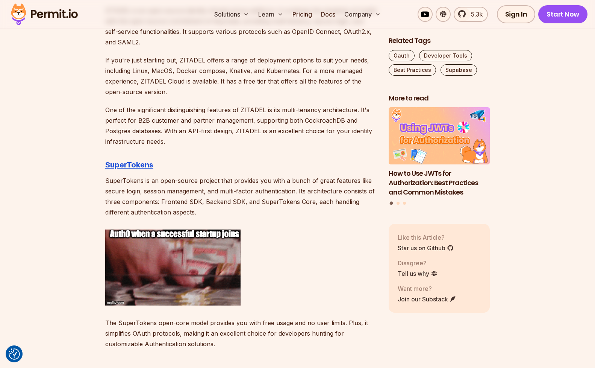
click at [256, 200] on p "SuperTokens is an open-source project that provides you with a bunch of great f…" at bounding box center [240, 196] width 271 height 42
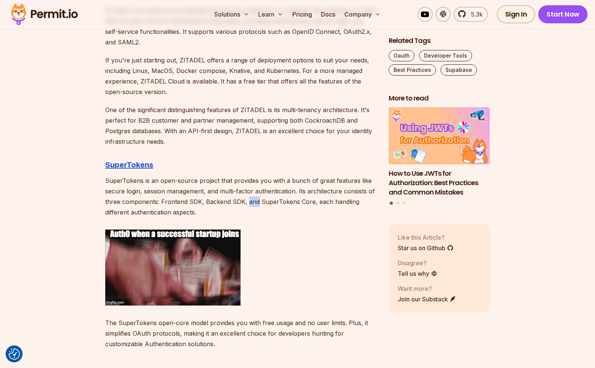
click at [256, 200] on p "SuperTokens is an open-source project that provides you with a bunch of great f…" at bounding box center [240, 196] width 271 height 42
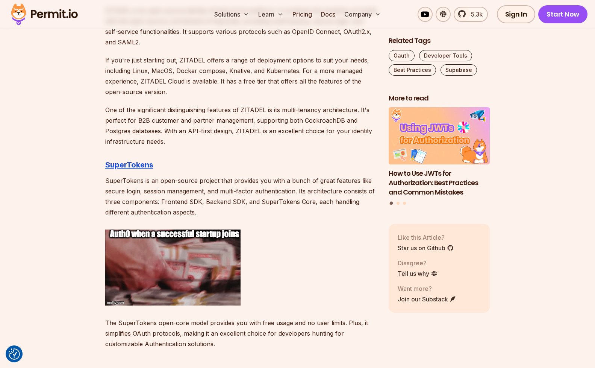
click at [256, 200] on p "SuperTokens is an open-source project that provides you with a bunch of great f…" at bounding box center [240, 196] width 271 height 42
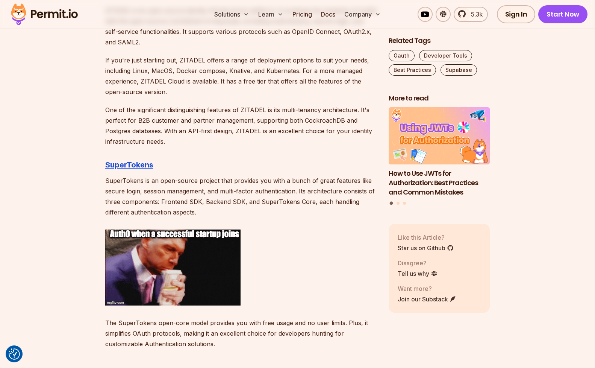
click at [267, 203] on p "SuperTokens is an open-source project that provides you with a bunch of great f…" at bounding box center [240, 196] width 271 height 42
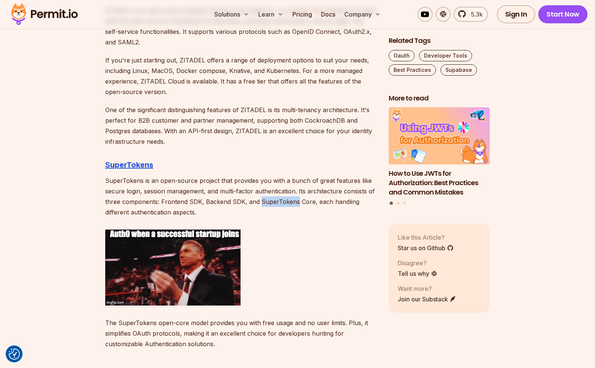
click at [267, 203] on p "SuperTokens is an open-source project that provides you with a bunch of great f…" at bounding box center [240, 196] width 271 height 42
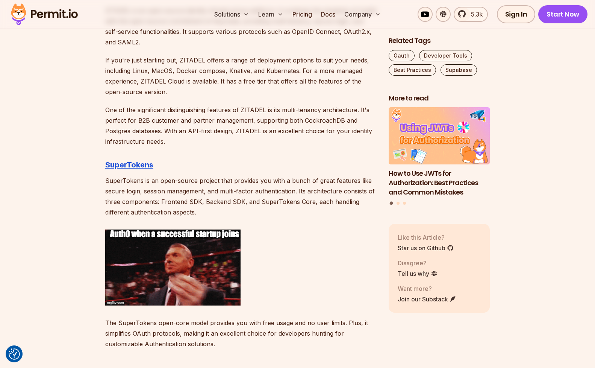
click at [267, 203] on p "SuperTokens is an open-source project that provides you with a bunch of great f…" at bounding box center [240, 196] width 271 height 42
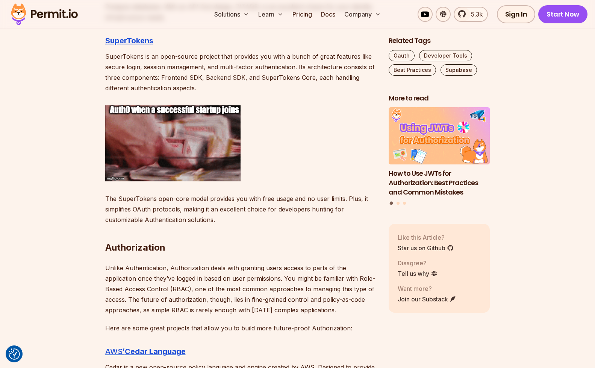
scroll to position [1476, 0]
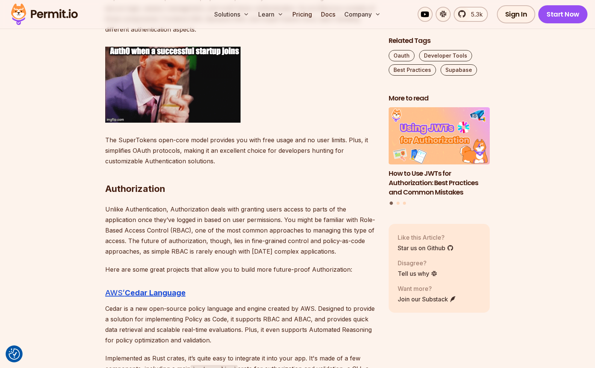
click at [152, 221] on p "Unlike Authentication, Authorization deals with granting users access to parts …" at bounding box center [240, 230] width 271 height 53
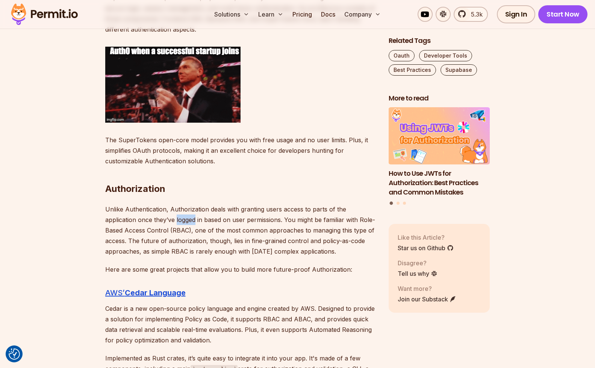
click at [152, 221] on p "Unlike Authentication, Authorization deals with granting users access to parts …" at bounding box center [240, 230] width 271 height 53
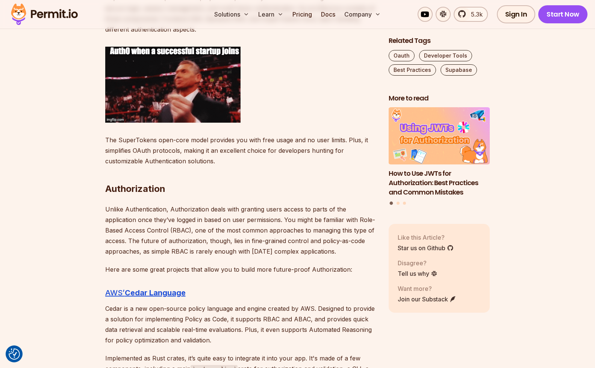
click at [152, 221] on p "Unlike Authentication, Authorization deals with granting users access to parts …" at bounding box center [240, 230] width 271 height 53
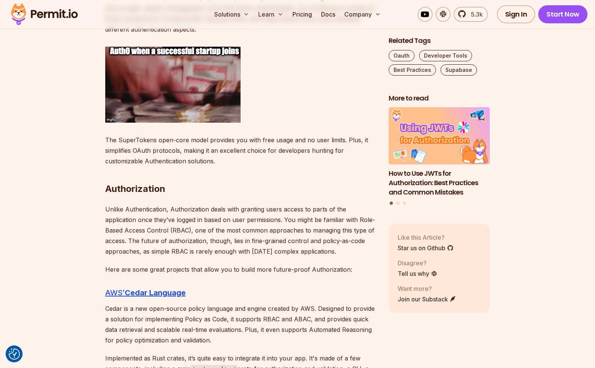
click at [186, 221] on p "Unlike Authentication, Authorization deals with granting users access to parts …" at bounding box center [240, 230] width 271 height 53
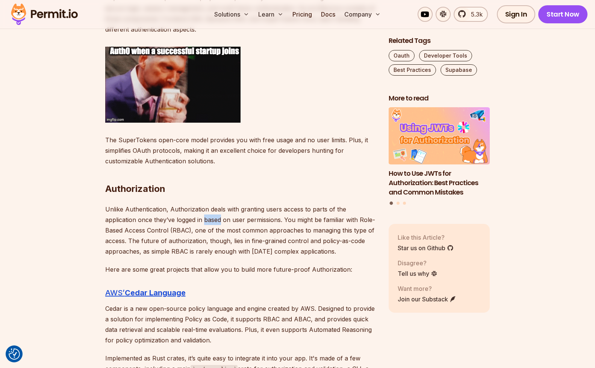
click at [178, 215] on p "Unlike Authentication, Authorization deals with granting users access to parts …" at bounding box center [240, 230] width 271 height 53
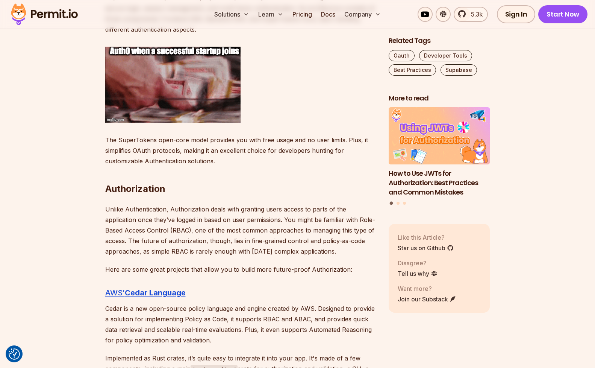
click at [177, 215] on p "Unlike Authentication, Authorization deals with granting users access to parts …" at bounding box center [240, 230] width 271 height 53
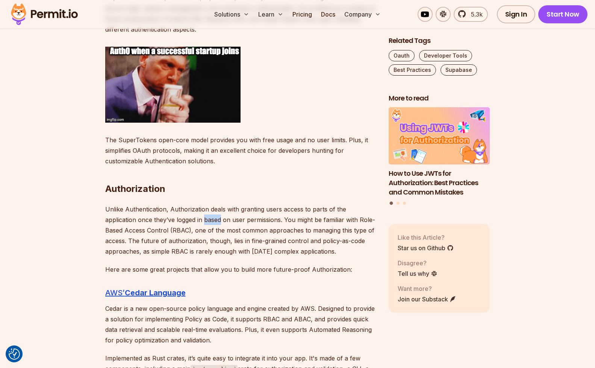
click at [177, 215] on p "Unlike Authentication, Authorization deals with granting users access to parts …" at bounding box center [240, 230] width 271 height 53
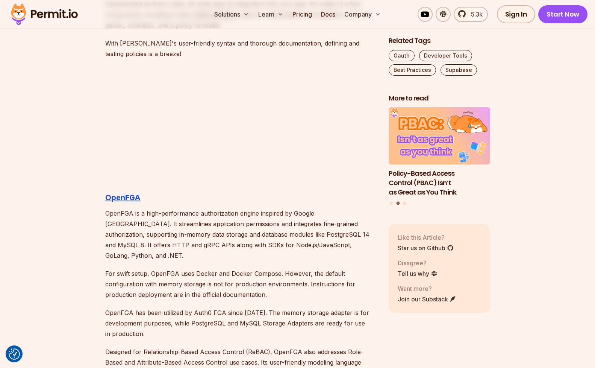
scroll to position [1946, 0]
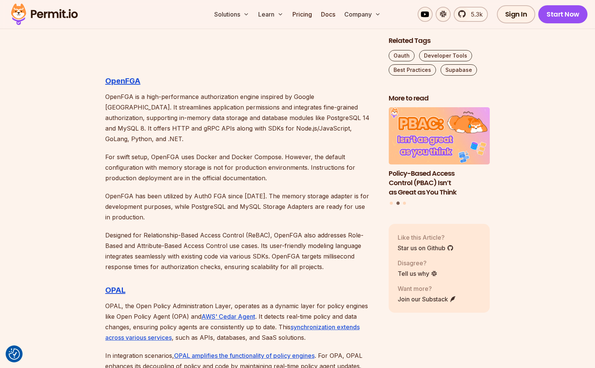
click at [154, 123] on p "OpenFGA is a high-performance authorization engine inspired by Google [GEOGRAPH…" at bounding box center [240, 117] width 271 height 53
click at [196, 129] on p "OpenFGA is a high-performance authorization engine inspired by Google [GEOGRAPH…" at bounding box center [240, 117] width 271 height 53
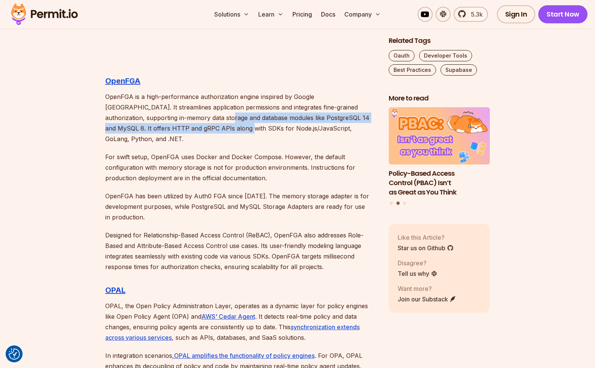
click at [194, 102] on p "OpenFGA is a high-performance authorization engine inspired by Google [GEOGRAPH…" at bounding box center [240, 117] width 271 height 53
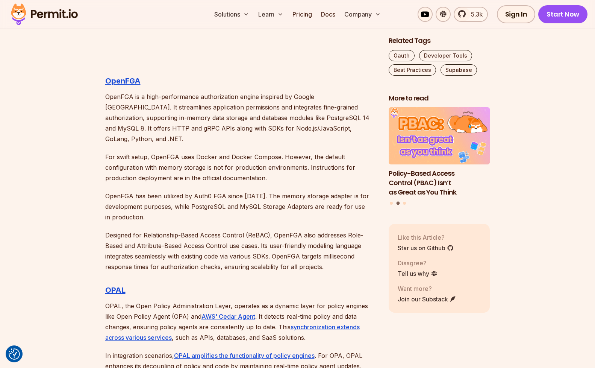
click at [194, 101] on p "OpenFGA is a high-performance authorization engine inspired by Google [GEOGRAPH…" at bounding box center [240, 117] width 271 height 53
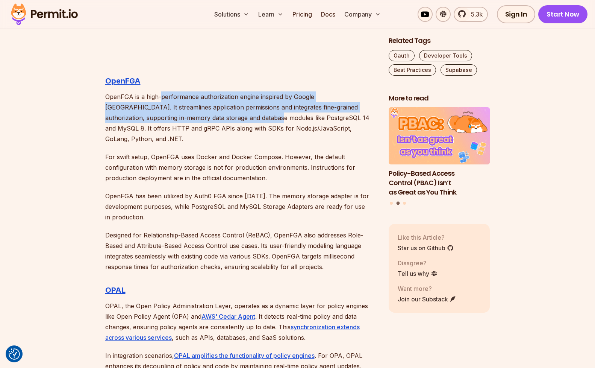
click at [226, 132] on p "OpenFGA is a high-performance authorization engine inspired by Google [GEOGRAPH…" at bounding box center [240, 117] width 271 height 53
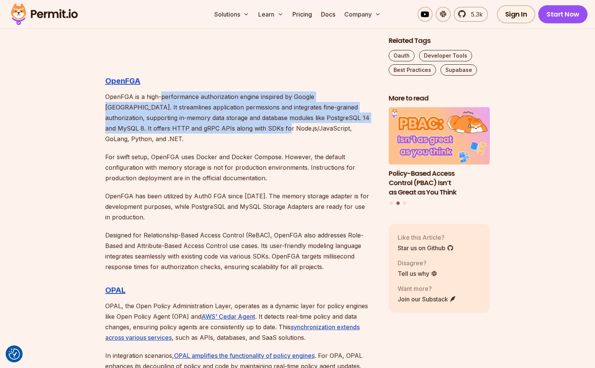
click at [226, 132] on p "OpenFGA is a high-performance authorization engine inspired by Google [GEOGRAPH…" at bounding box center [240, 117] width 271 height 53
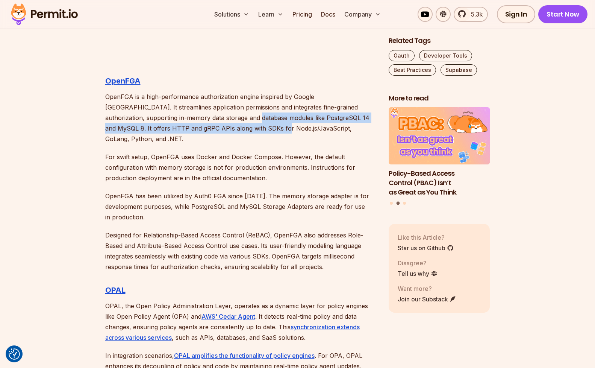
click at [226, 101] on p "OpenFGA is a high-performance authorization engine inspired by Google [GEOGRAPH…" at bounding box center [240, 117] width 271 height 53
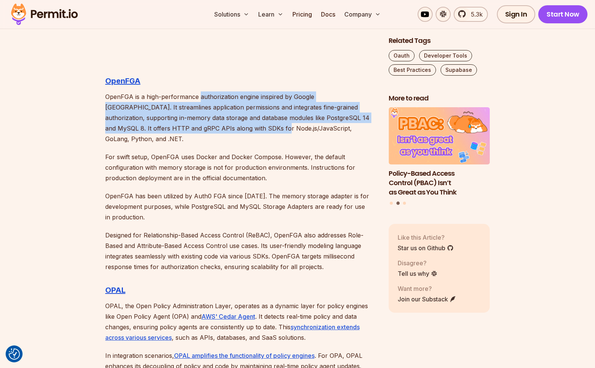
click at [226, 98] on p "OpenFGA is a high-performance authorization engine inspired by Google [GEOGRAPH…" at bounding box center [240, 117] width 271 height 53
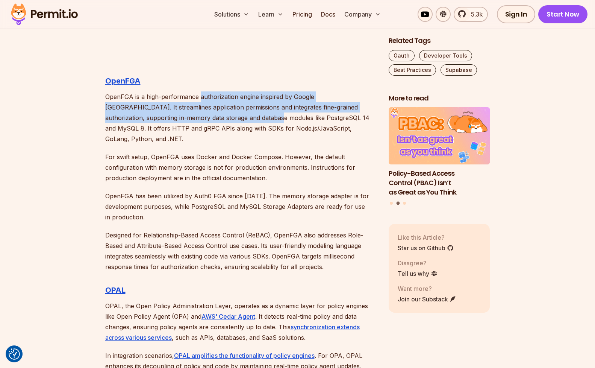
click at [225, 131] on p "OpenFGA is a high-performance authorization engine inspired by Google [GEOGRAPH…" at bounding box center [240, 117] width 271 height 53
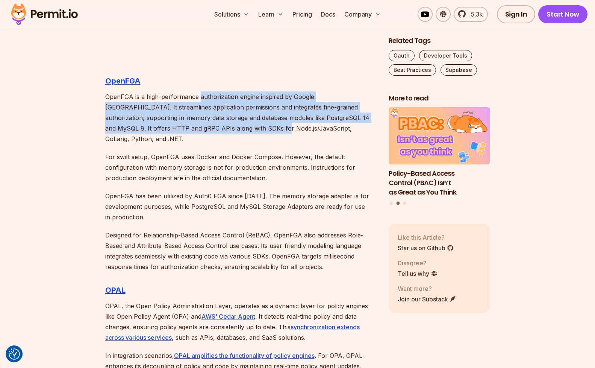
click at [225, 131] on p "OpenFGA is a high-performance authorization engine inspired by Google [GEOGRAPH…" at bounding box center [240, 117] width 271 height 53
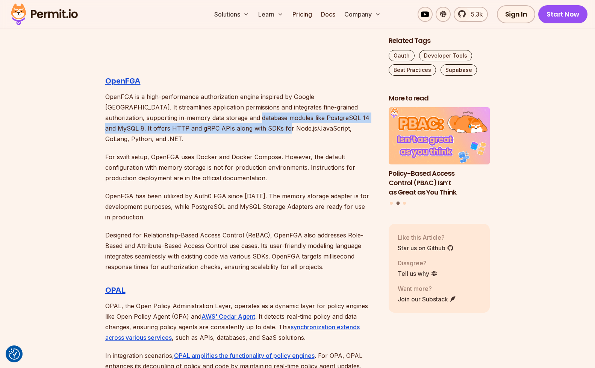
click at [228, 107] on p "OpenFGA is a high-performance authorization engine inspired by Google [GEOGRAPH…" at bounding box center [240, 117] width 271 height 53
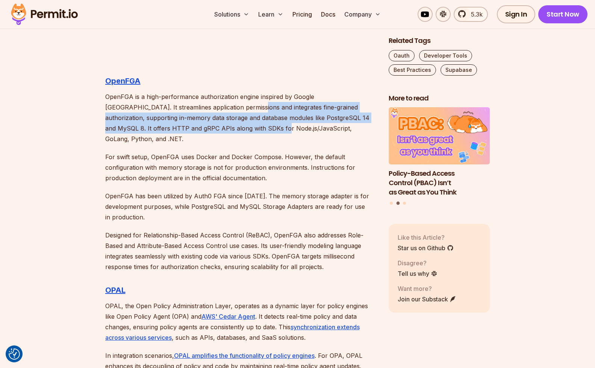
click at [228, 107] on p "OpenFGA is a high-performance authorization engine inspired by Google [GEOGRAPH…" at bounding box center [240, 117] width 271 height 53
click at [191, 132] on p "OpenFGA is a high-performance authorization engine inspired by Google [GEOGRAPH…" at bounding box center [240, 117] width 271 height 53
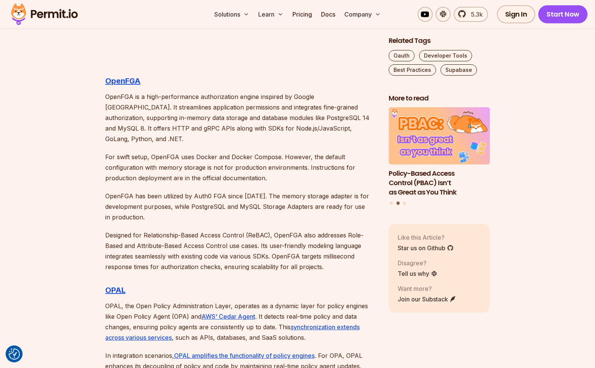
click at [191, 132] on p "OpenFGA is a high-performance authorization engine inspired by Google [GEOGRAPH…" at bounding box center [240, 117] width 271 height 53
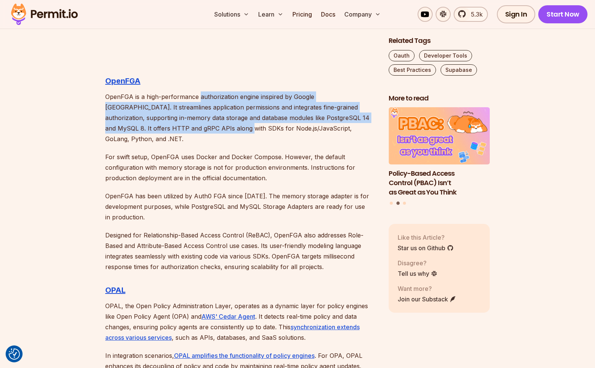
click at [231, 93] on p "OpenFGA is a high-performance authorization engine inspired by Google [GEOGRAPH…" at bounding box center [240, 117] width 271 height 53
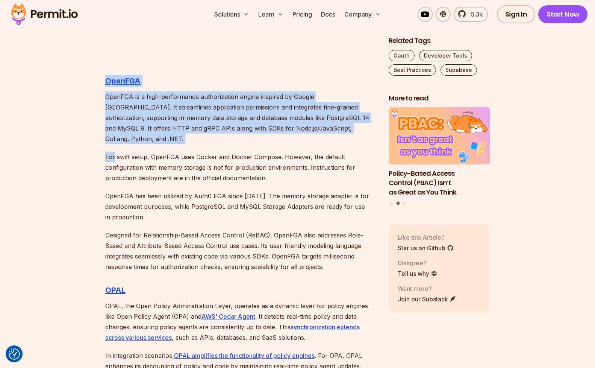
click at [193, 79] on h3 "OpenFGA" at bounding box center [240, 81] width 271 height 12
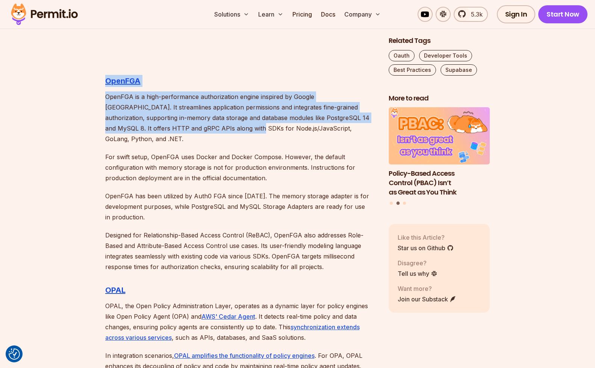
click at [196, 132] on p "OpenFGA is a high-performance authorization engine inspired by Google [GEOGRAPH…" at bounding box center [240, 117] width 271 height 53
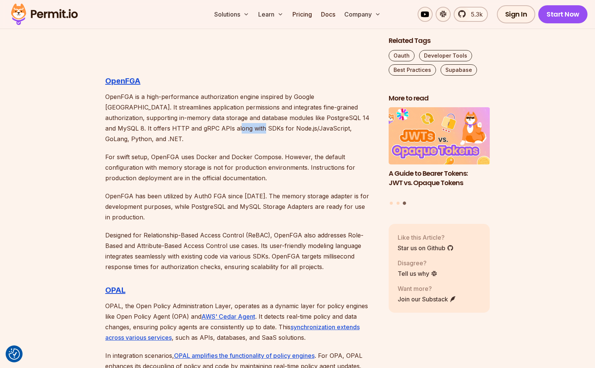
click at [196, 116] on p "OpenFGA is a high-performance authorization engine inspired by Google [GEOGRAPH…" at bounding box center [240, 117] width 271 height 53
click at [196, 110] on p "OpenFGA is a high-performance authorization engine inspired by Google [GEOGRAPH…" at bounding box center [240, 117] width 271 height 53
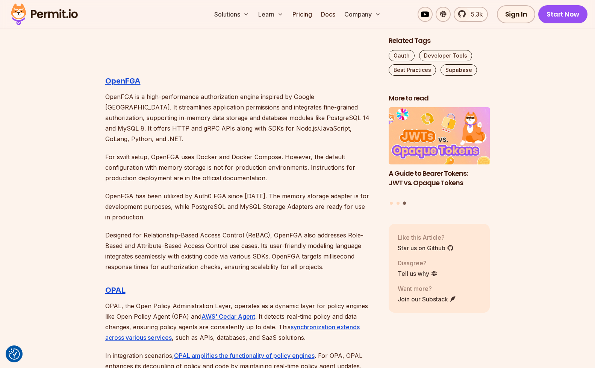
click at [246, 104] on p "OpenFGA is a high-performance authorization engine inspired by Google [GEOGRAPH…" at bounding box center [240, 117] width 271 height 53
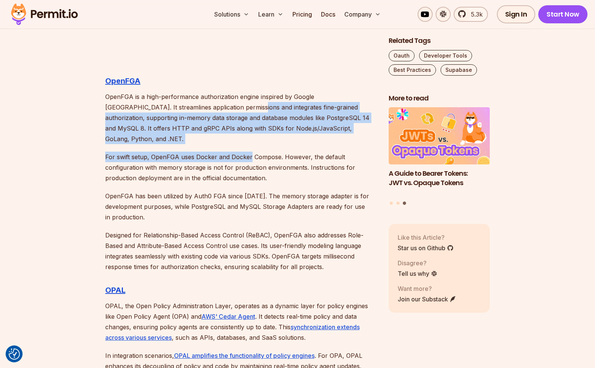
click at [242, 151] on p "For swift setup, OpenFGA uses Docker and Docker Compose. However, the default c…" at bounding box center [240, 167] width 271 height 32
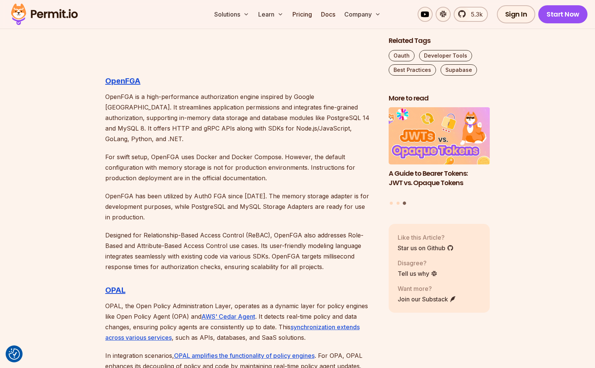
scroll to position [2068, 0]
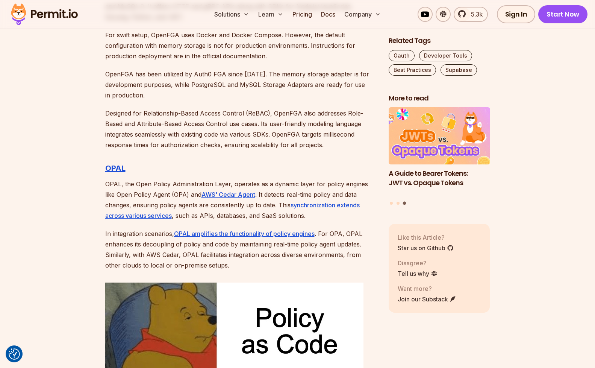
click at [150, 178] on p "OPAL, the Open Policy Administration Layer, operates as a dynamic layer for pol…" at bounding box center [240, 199] width 271 height 42
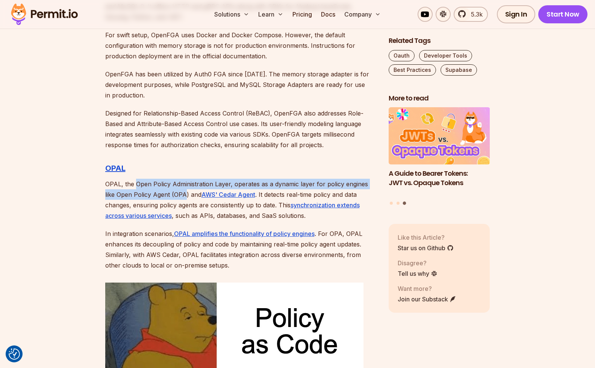
click at [170, 198] on p "OPAL, the Open Policy Administration Layer, operates as a dynamic layer for pol…" at bounding box center [240, 199] width 271 height 42
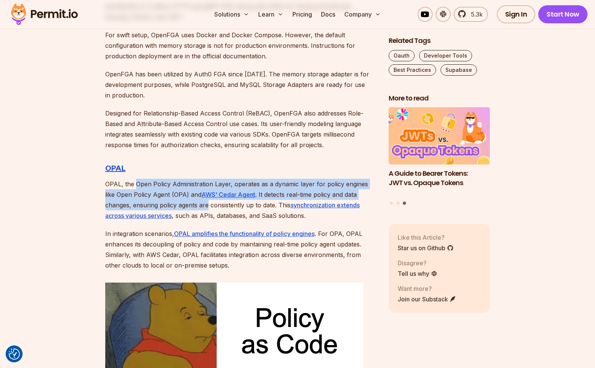
click at [170, 198] on p "OPAL, the Open Policy Administration Layer, operates as a dynamic layer for pol…" at bounding box center [240, 199] width 271 height 42
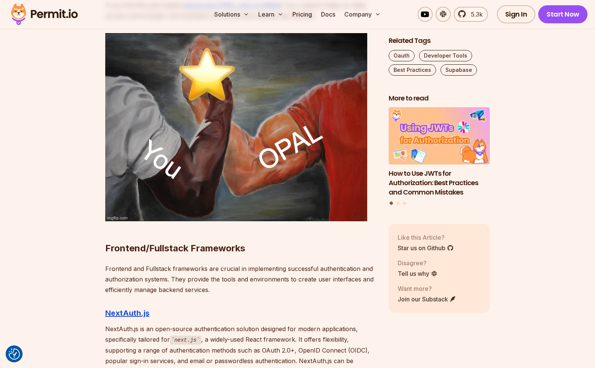
scroll to position [2753, 0]
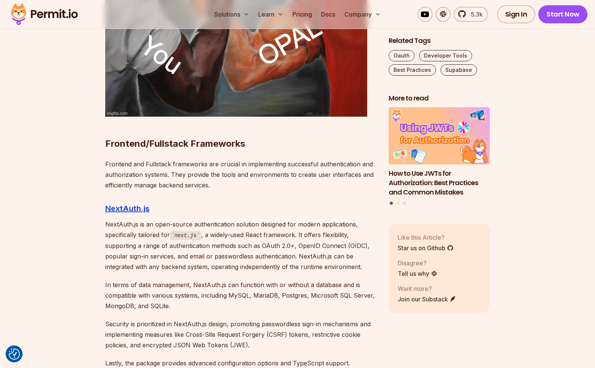
click at [174, 159] on p "Frontend and Fullstack frameworks are crucial in implementing successful authen…" at bounding box center [240, 175] width 271 height 32
click at [188, 171] on p "Frontend and Fullstack frameworks are crucial in implementing successful authen…" at bounding box center [240, 175] width 271 height 32
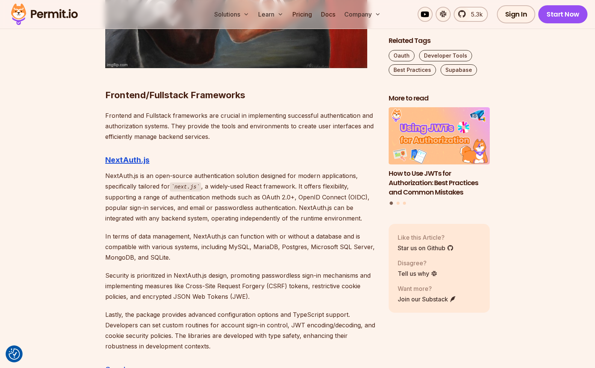
scroll to position [2861, 0]
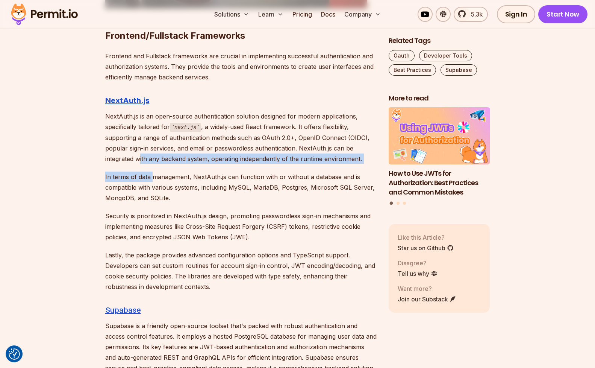
drag, startPoint x: 138, startPoint y: 151, endPoint x: 173, endPoint y: 194, distance: 55.0
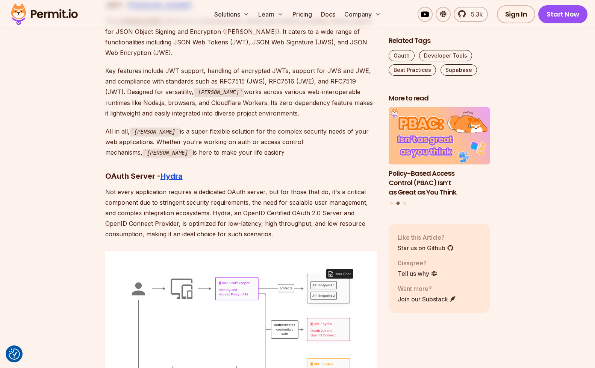
scroll to position [3500, 0]
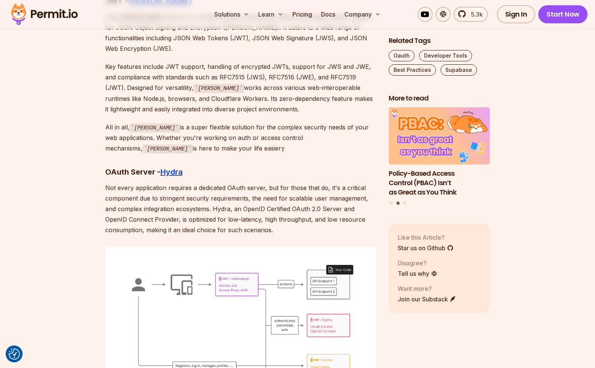
click at [322, 185] on p "Not every application requires a dedicated OAuth server, but for those that do,…" at bounding box center [240, 208] width 271 height 53
click at [321, 185] on p "Not every application requires a dedicated OAuth server, but for those that do,…" at bounding box center [240, 208] width 271 height 53
click at [247, 182] on p "Not every application requires a dedicated OAuth server, but for those that do,…" at bounding box center [240, 208] width 271 height 53
drag, startPoint x: 247, startPoint y: 181, endPoint x: 136, endPoint y: 181, distance: 110.1
click at [136, 182] on p "Not every application requires a dedicated OAuth server, but for those that do,…" at bounding box center [240, 208] width 271 height 53
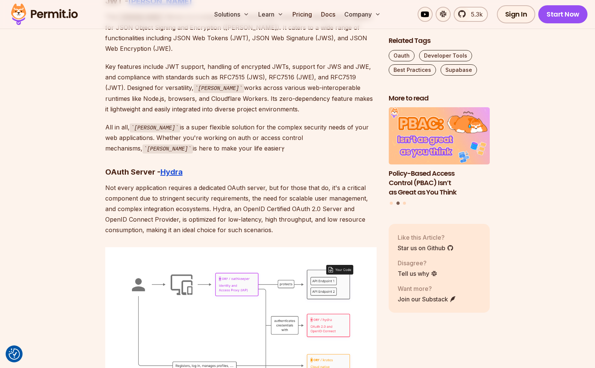
click at [136, 182] on p "Not every application requires a dedicated OAuth server, but for those that do,…" at bounding box center [240, 208] width 271 height 53
drag, startPoint x: 136, startPoint y: 181, endPoint x: 245, endPoint y: 181, distance: 108.6
click at [245, 182] on p "Not every application requires a dedicated OAuth server, but for those that do,…" at bounding box center [240, 208] width 271 height 53
drag, startPoint x: 245, startPoint y: 181, endPoint x: 177, endPoint y: 181, distance: 67.6
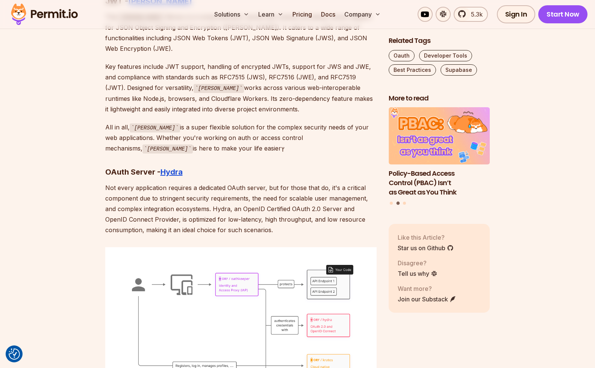
click at [177, 182] on p "Not every application requires a dedicated OAuth server, but for those that do,…" at bounding box center [240, 208] width 271 height 53
drag, startPoint x: 177, startPoint y: 181, endPoint x: 227, endPoint y: 200, distance: 53.4
click at [225, 200] on p "Not every application requires a dedicated OAuth server, but for those that do,…" at bounding box center [240, 208] width 271 height 53
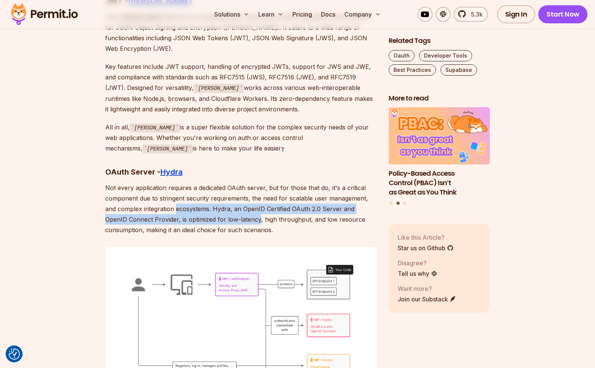
click at [227, 200] on p "Not every application requires a dedicated OAuth server, but for those that do,…" at bounding box center [240, 208] width 271 height 53
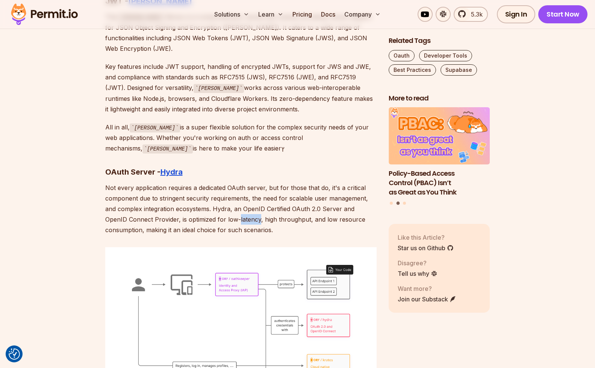
drag, startPoint x: 227, startPoint y: 200, endPoint x: 118, endPoint y: 159, distance: 116.4
click at [205, 182] on p "Not every application requires a dedicated OAuth server, but for those that do,…" at bounding box center [240, 208] width 271 height 53
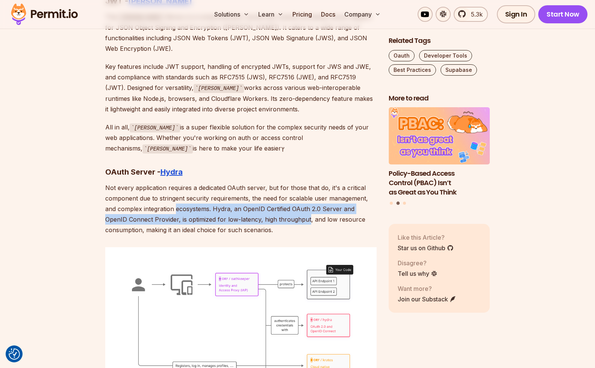
drag, startPoint x: 205, startPoint y: 182, endPoint x: 262, endPoint y: 194, distance: 58.3
click at [262, 194] on p "Not every application requires a dedicated OAuth server, but for those that do,…" at bounding box center [240, 208] width 271 height 53
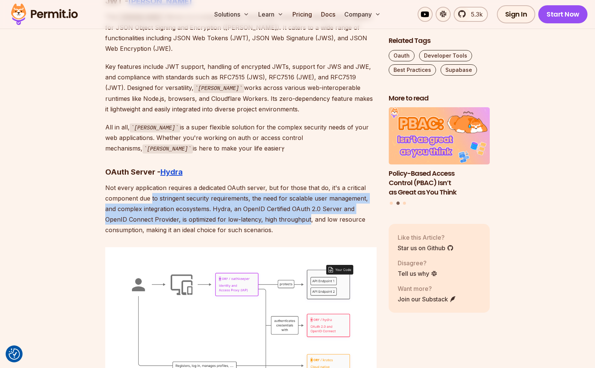
drag, startPoint x: 262, startPoint y: 194, endPoint x: 152, endPoint y: 179, distance: 110.8
click at [152, 182] on p "Not every application requires a dedicated OAuth server, but for those that do,…" at bounding box center [240, 208] width 271 height 53
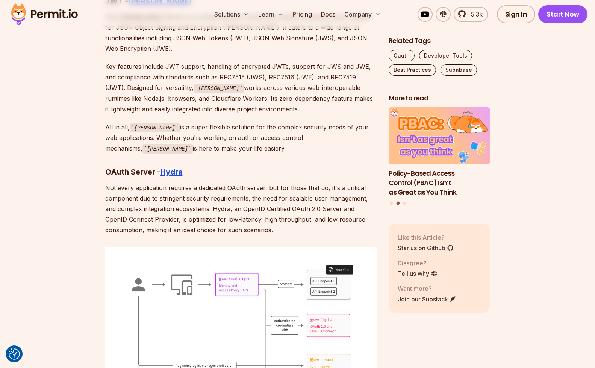
click at [152, 182] on p "Not every application requires a dedicated OAuth server, but for those that do,…" at bounding box center [240, 208] width 271 height 53
drag, startPoint x: 152, startPoint y: 179, endPoint x: 320, endPoint y: 182, distance: 168.0
click at [319, 182] on p "Not every application requires a dedicated OAuth server, but for those that do,…" at bounding box center [240, 208] width 271 height 53
click at [320, 182] on p "Not every application requires a dedicated OAuth server, but for those that do,…" at bounding box center [240, 208] width 271 height 53
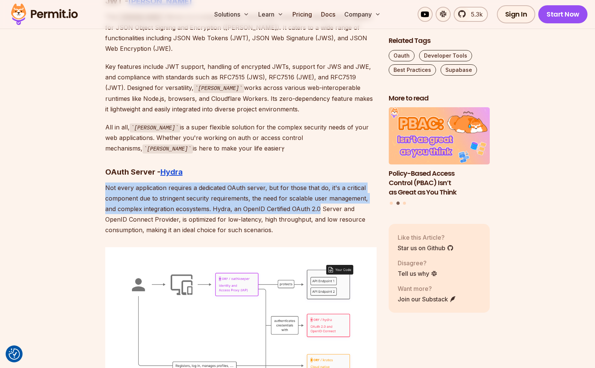
drag, startPoint x: 320, startPoint y: 182, endPoint x: 145, endPoint y: 159, distance: 177.0
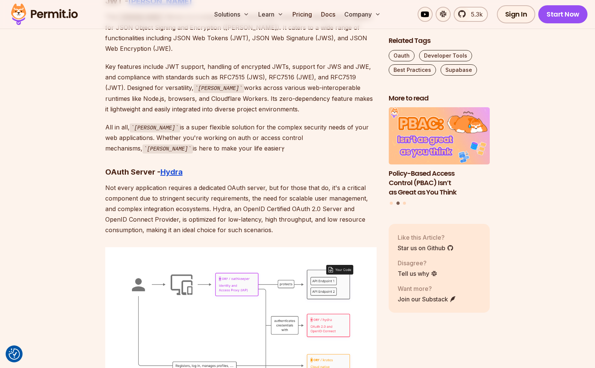
click at [204, 182] on p "Not every application requires a dedicated OAuth server, but for those that do,…" at bounding box center [240, 208] width 271 height 53
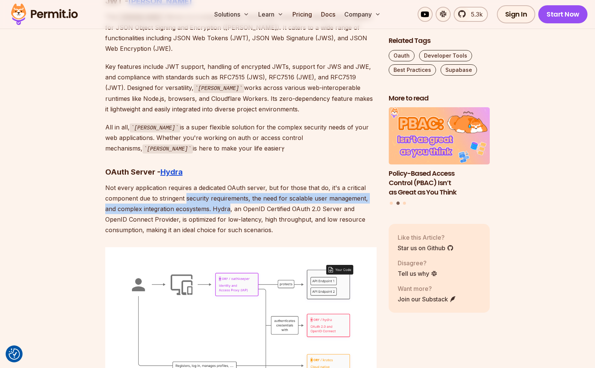
drag, startPoint x: 204, startPoint y: 181, endPoint x: 245, endPoint y: 186, distance: 41.2
click at [245, 186] on p "Not every application requires a dedicated OAuth server, but for those that do,…" at bounding box center [240, 208] width 271 height 53
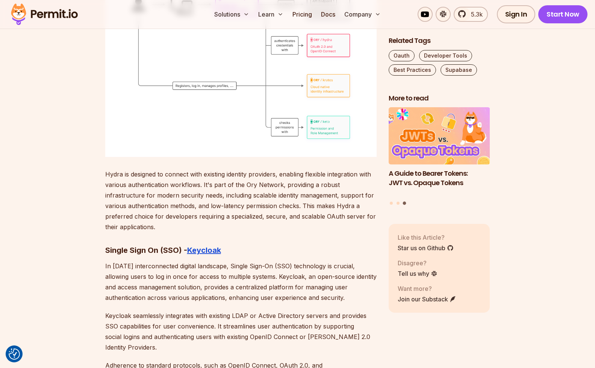
scroll to position [3821, 0]
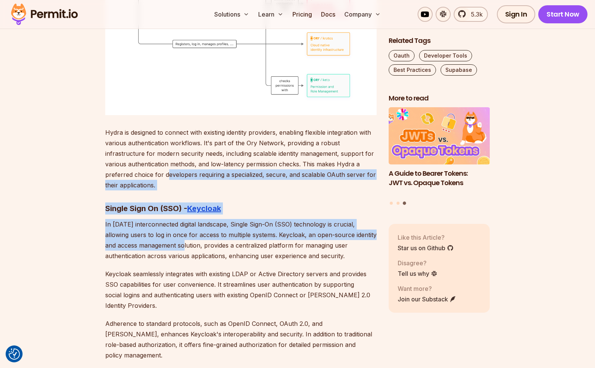
drag, startPoint x: 140, startPoint y: 151, endPoint x: 189, endPoint y: 233, distance: 95.4
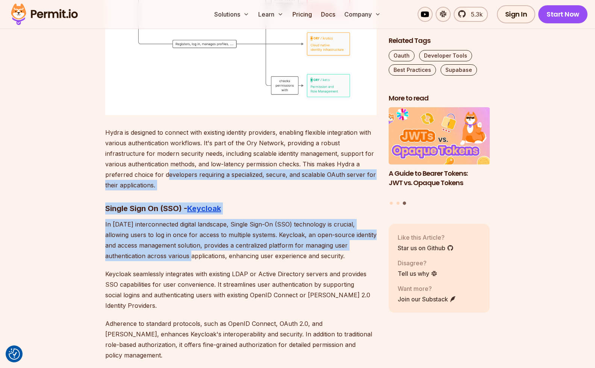
click at [189, 233] on p "In [DATE] interconnected digital landscape, Single Sign-On (SSO) technology is …" at bounding box center [240, 240] width 271 height 42
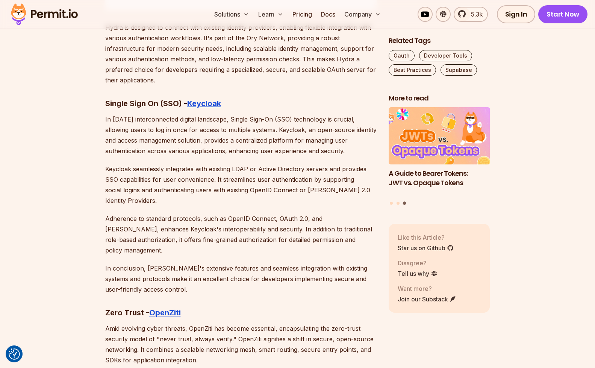
scroll to position [3937, 0]
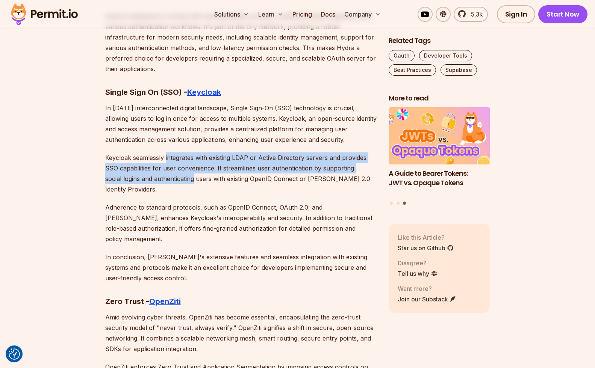
drag, startPoint x: 165, startPoint y: 132, endPoint x: 201, endPoint y: 194, distance: 72.4
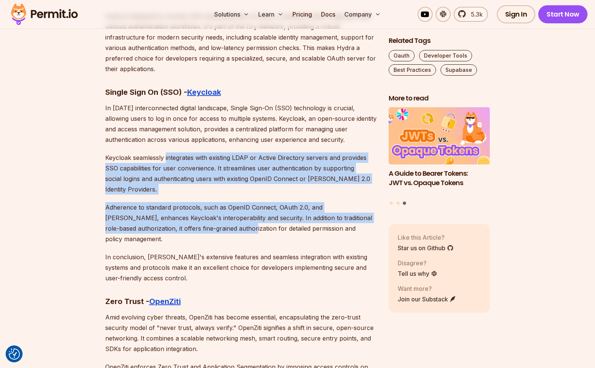
click at [201, 202] on p "Adherence to standard protocols, such as OpenID Connect, OAuth 2.0, and [PERSON…" at bounding box center [240, 223] width 271 height 42
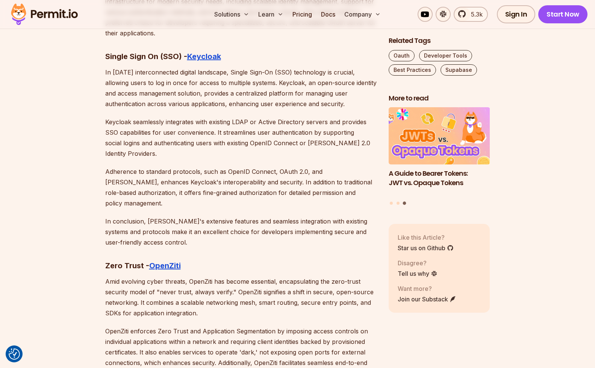
scroll to position [4029, 0]
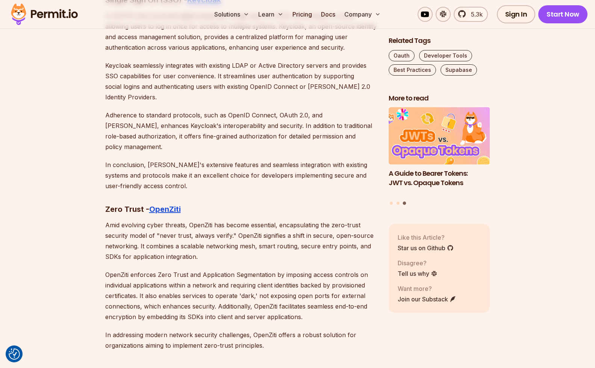
click at [123, 219] on p "Amid evolving cyber threats, OpenZiti has become essential, encapsulating the z…" at bounding box center [240, 240] width 271 height 42
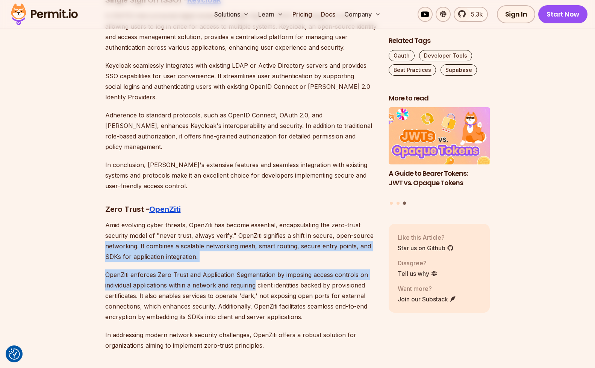
drag, startPoint x: 123, startPoint y: 207, endPoint x: 243, endPoint y: 254, distance: 128.9
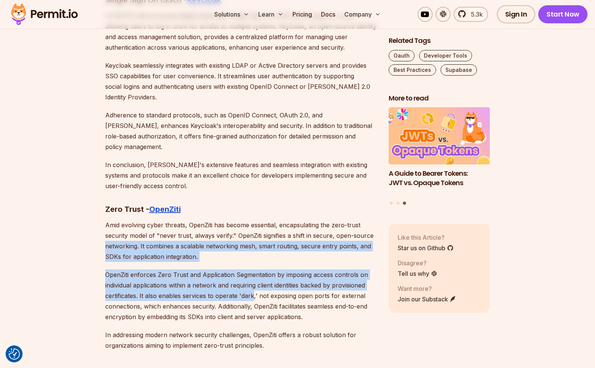
click at [243, 269] on p "OpenZiti enforces Zero Trust and Application Segmentation by imposing access co…" at bounding box center [240, 295] width 271 height 53
click at [189, 219] on p "Amid evolving cyber threats, OpenZiti has become essential, encapsulating the z…" at bounding box center [240, 240] width 271 height 42
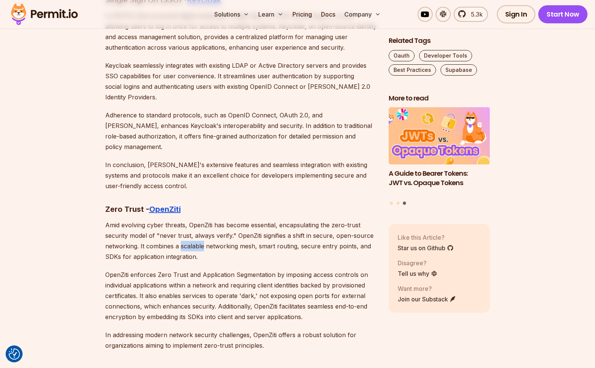
click at [189, 219] on p "Amid evolving cyber threats, OpenZiti has become essential, encapsulating the z…" at bounding box center [240, 240] width 271 height 42
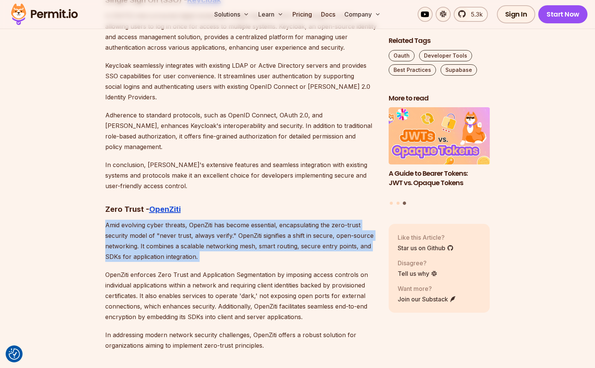
click at [218, 269] on p "OpenZiti enforces Zero Trust and Application Segmentation by imposing access co…" at bounding box center [240, 295] width 271 height 53
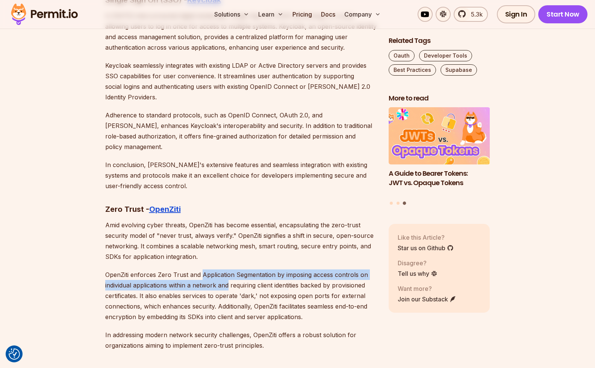
click at [169, 219] on p "Amid evolving cyber threats, OpenZiti has become essential, encapsulating the z…" at bounding box center [240, 240] width 271 height 42
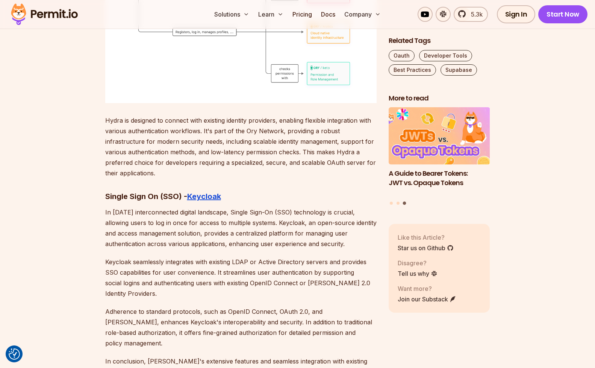
scroll to position [3833, 0]
click at [129, 206] on p "In [DATE] interconnected digital landscape, Single Sign-On (SSO) technology is …" at bounding box center [240, 227] width 271 height 42
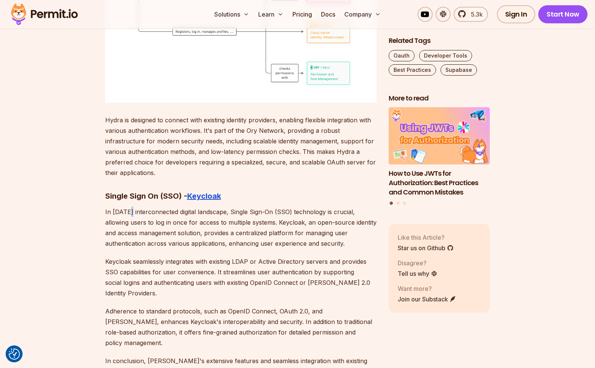
click at [129, 206] on p "In [DATE] interconnected digital landscape, Single Sign-On (SSO) technology is …" at bounding box center [240, 227] width 271 height 42
click at [192, 219] on p "In [DATE] interconnected digital landscape, Single Sign-On (SSO) technology is …" at bounding box center [240, 227] width 271 height 42
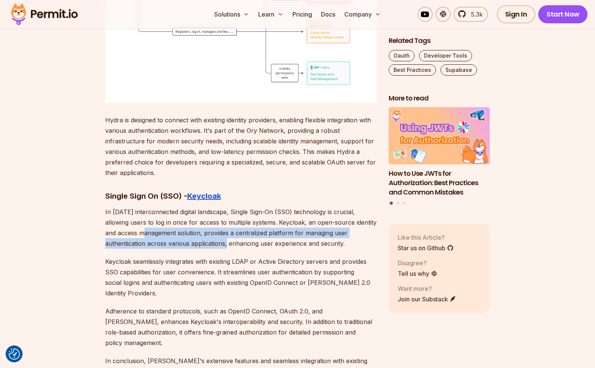
click at [159, 206] on p "In [DATE] interconnected digital landscape, Single Sign-On (SSO) technology is …" at bounding box center [240, 227] width 271 height 42
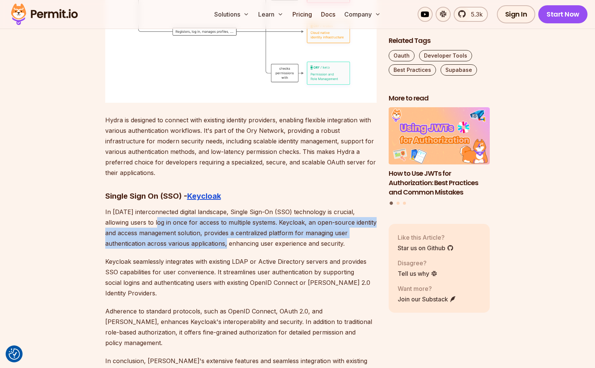
click at [159, 206] on p "In [DATE] interconnected digital landscape, Single Sign-On (SSO) technology is …" at bounding box center [240, 227] width 271 height 42
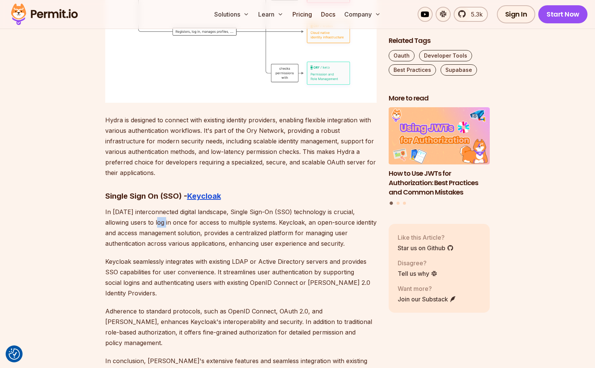
click at [159, 206] on p "In [DATE] interconnected digital landscape, Single Sign-On (SSO) technology is …" at bounding box center [240, 227] width 271 height 42
click at [207, 217] on p "In [DATE] interconnected digital landscape, Single Sign-On (SSO) technology is …" at bounding box center [240, 227] width 271 height 42
click at [209, 217] on p "In [DATE] interconnected digital landscape, Single Sign-On (SSO) technology is …" at bounding box center [240, 227] width 271 height 42
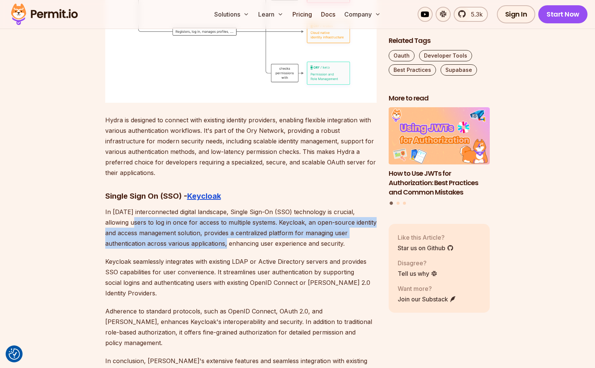
click at [135, 206] on p "In [DATE] interconnected digital landscape, Single Sign-On (SSO) technology is …" at bounding box center [240, 227] width 271 height 42
click at [133, 206] on p "In [DATE] interconnected digital landscape, Single Sign-On (SSO) technology is …" at bounding box center [240, 227] width 271 height 42
click at [181, 220] on p "In [DATE] interconnected digital landscape, Single Sign-On (SSO) technology is …" at bounding box center [240, 227] width 271 height 42
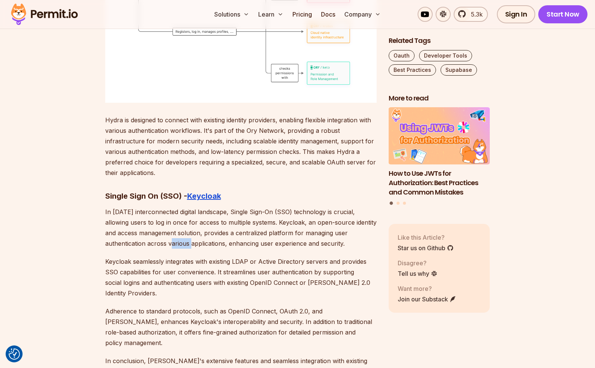
click at [181, 220] on p "In [DATE] interconnected digital landscape, Single Sign-On (SSO) technology is …" at bounding box center [240, 227] width 271 height 42
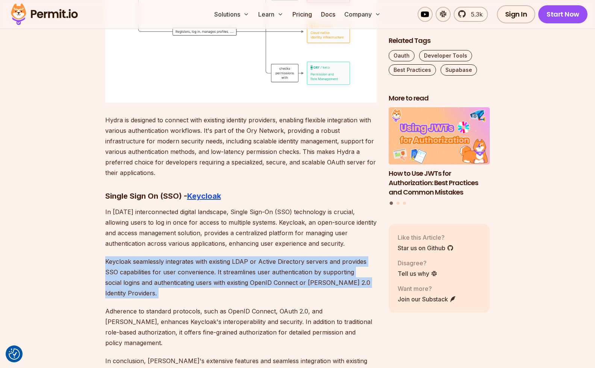
click at [180, 306] on p "Adherence to standard protocols, such as OpenID Connect, OAuth 2.0, and [PERSON…" at bounding box center [240, 327] width 271 height 42
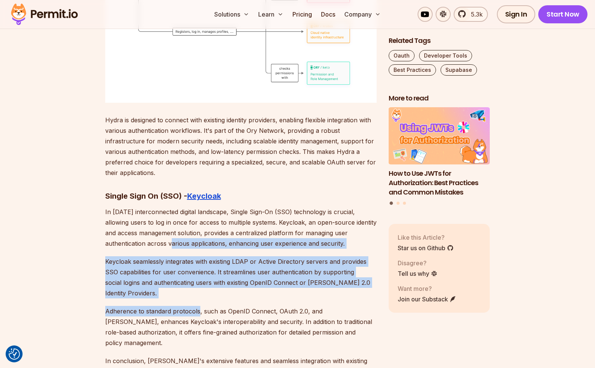
click at [177, 219] on p "In [DATE] interconnected digital landscape, Single Sign-On (SSO) technology is …" at bounding box center [240, 227] width 271 height 42
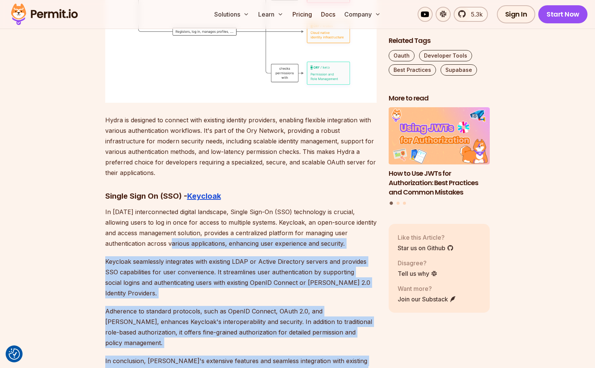
click at [196, 355] on p "In conclusion, [PERSON_NAME]'s extensive features and seamless integration with…" at bounding box center [240, 371] width 271 height 32
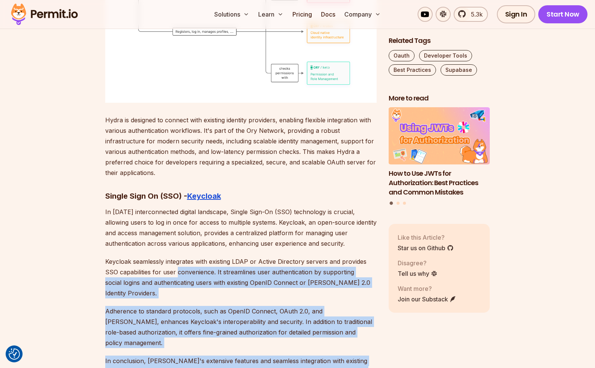
click at [181, 256] on p "Keycloak seamlessly integrates with existing LDAP or Active Directory servers a…" at bounding box center [240, 277] width 271 height 42
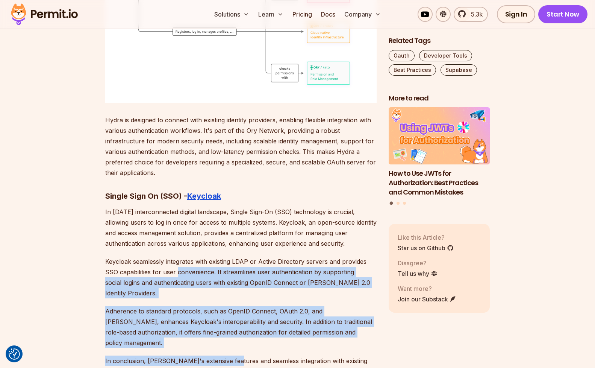
click at [220, 355] on p "In conclusion, [PERSON_NAME]'s extensive features and seamless integration with…" at bounding box center [240, 371] width 271 height 32
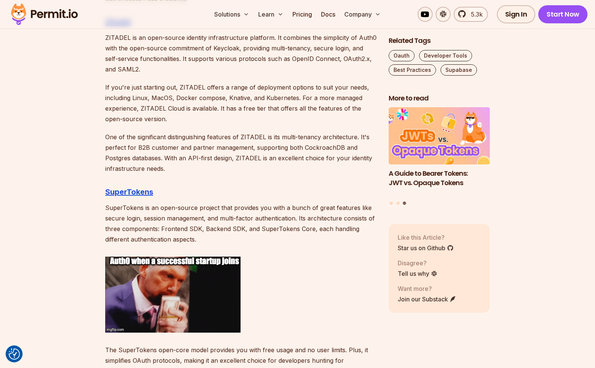
scroll to position [1266, 0]
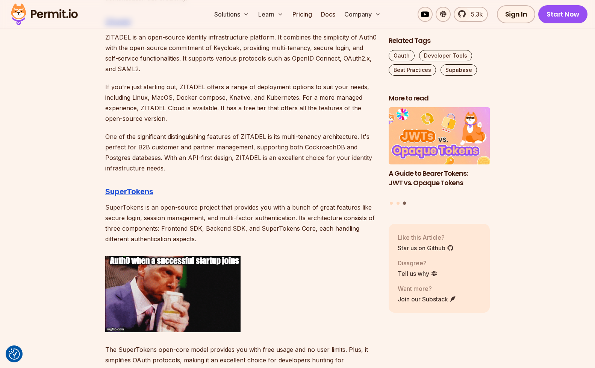
click at [328, 217] on p "SuperTokens is an open-source project that provides you with a bunch of great f…" at bounding box center [240, 223] width 271 height 42
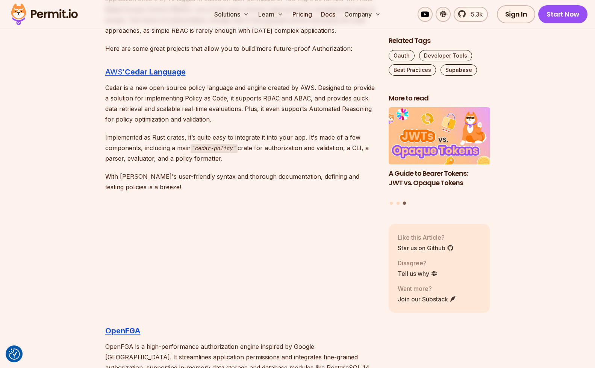
scroll to position [1689, 0]
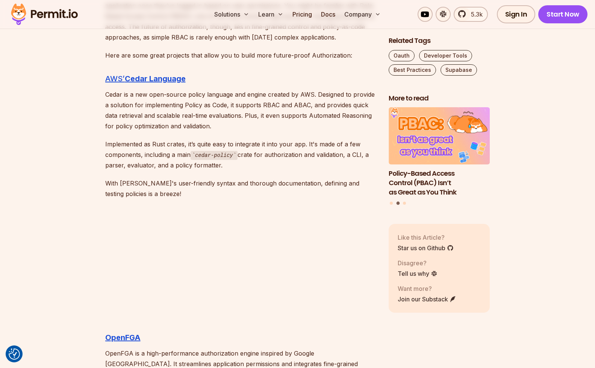
click at [177, 156] on p "Implemented as Rust crates, it’s quite easy to integrate it into your app. It's…" at bounding box center [240, 155] width 271 height 32
drag, startPoint x: 177, startPoint y: 156, endPoint x: 221, endPoint y: 176, distance: 48.8
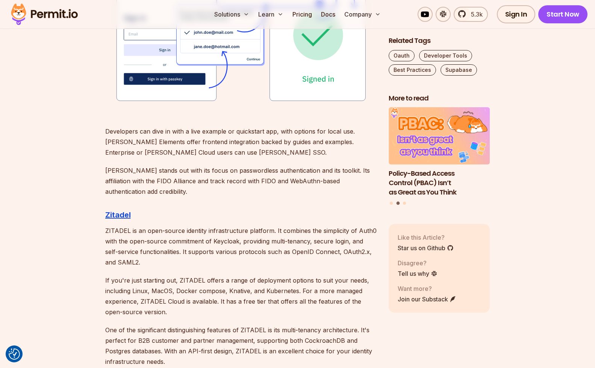
scroll to position [960, 0]
